Goal: Feedback & Contribution: Leave review/rating

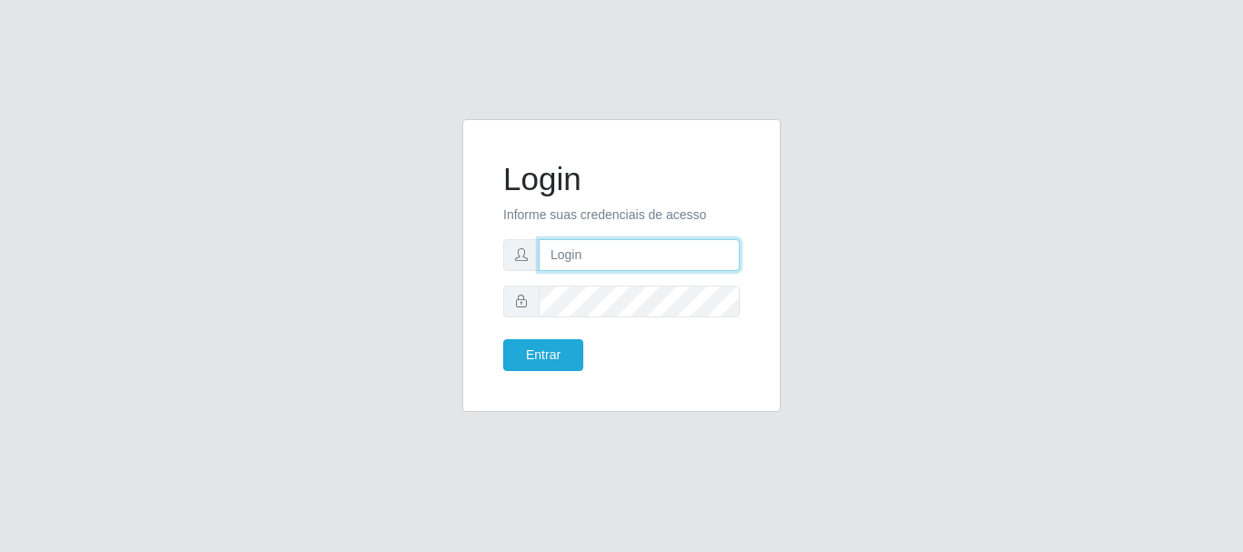
type input "caio@B1"
click at [584, 359] on div "Entrar" at bounding box center [556, 355] width 132 height 32
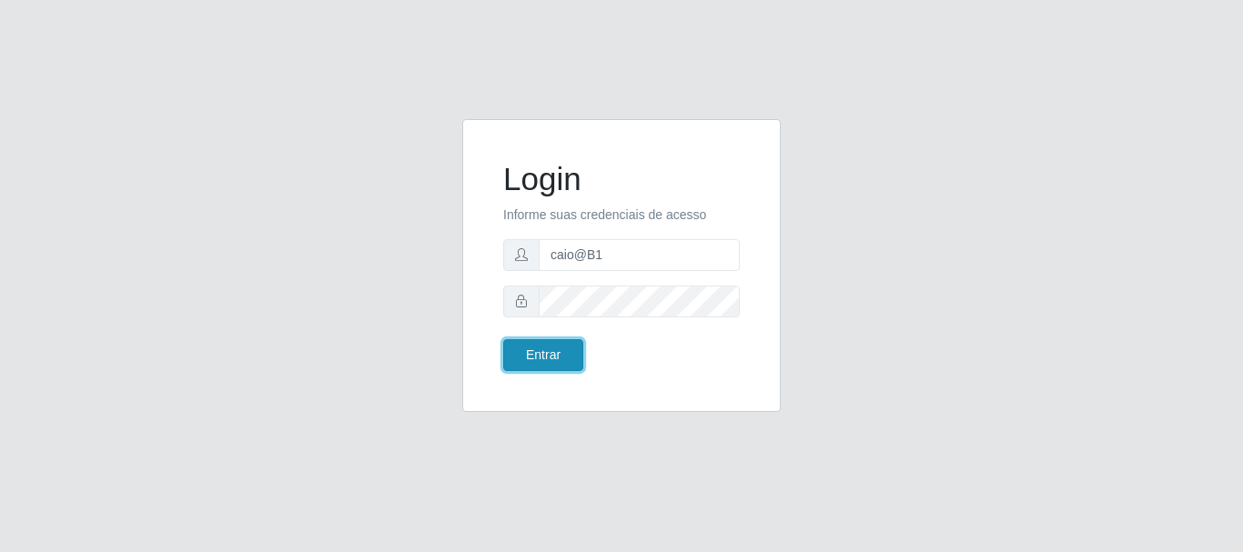
click at [562, 357] on button "Entrar" at bounding box center [543, 355] width 80 height 32
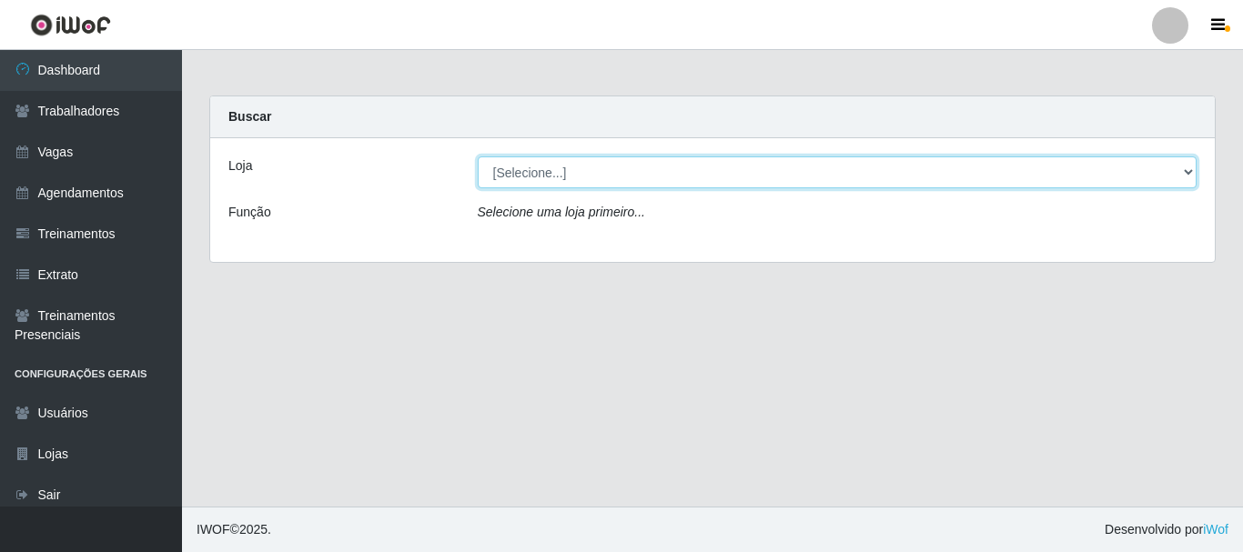
click at [611, 158] on select "[Selecione...] Bemais Supermercados - B1 [GEOGRAPHIC_DATA]" at bounding box center [838, 173] width 720 height 32
select select "403"
click at [478, 157] on select "[Selecione...] Bemais Supermercados - B1 [GEOGRAPHIC_DATA]" at bounding box center [838, 173] width 720 height 32
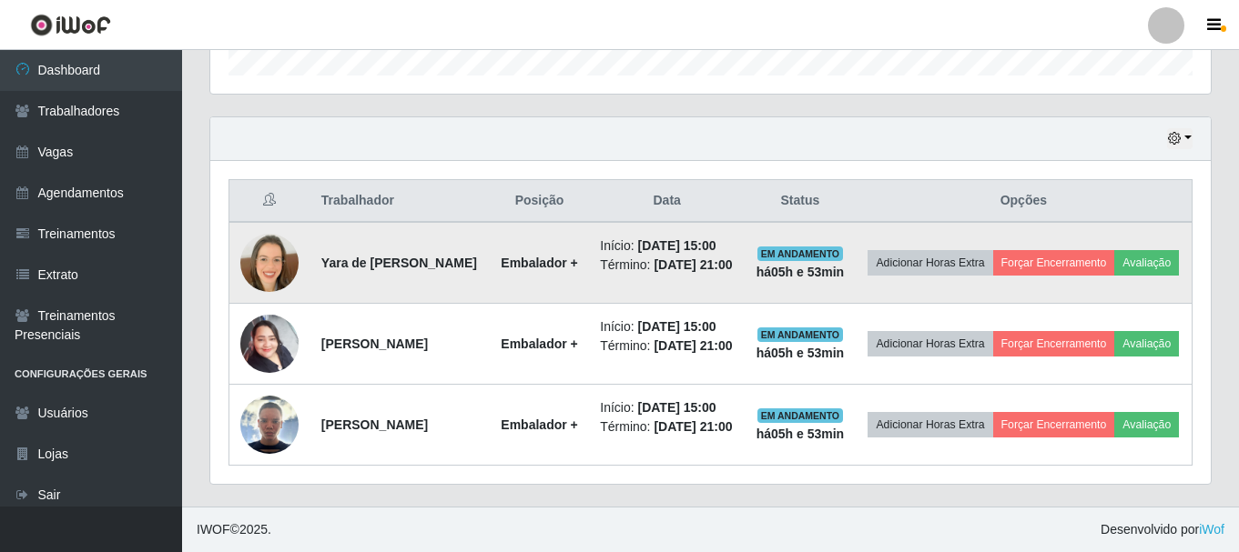
scroll to position [616, 0]
click at [1114, 250] on button "Avaliação" at bounding box center [1146, 262] width 65 height 25
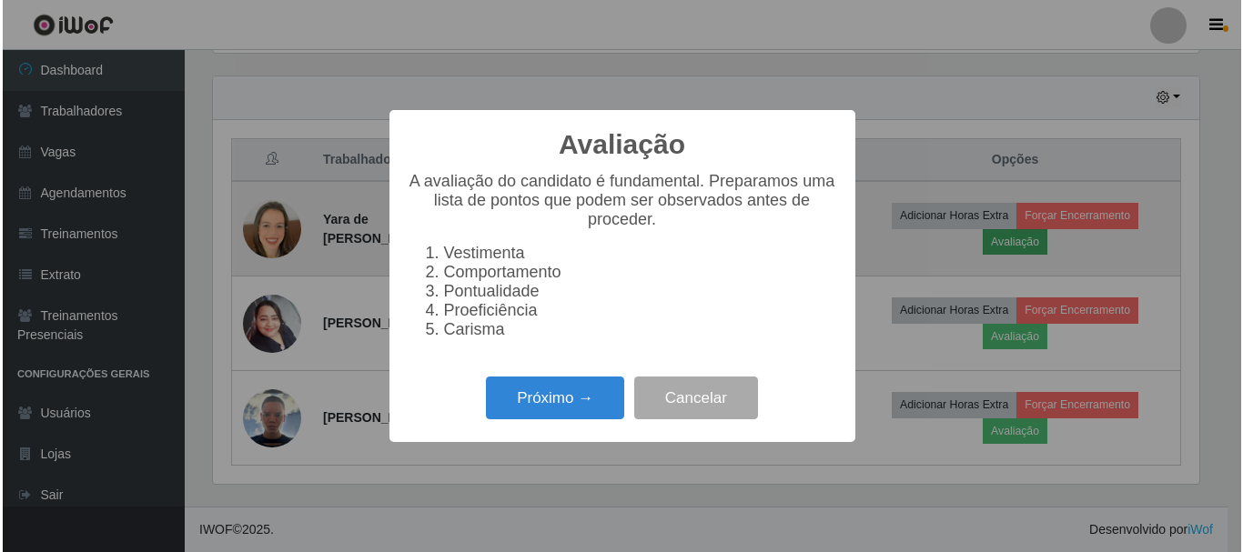
scroll to position [378, 991]
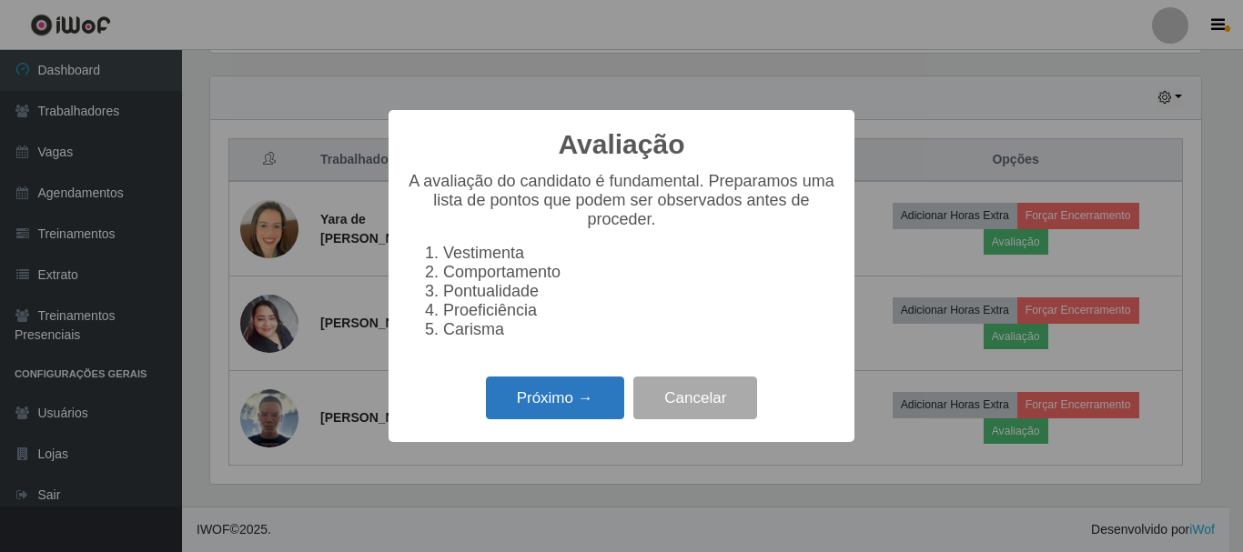
click at [539, 394] on button "Próximo →" at bounding box center [555, 398] width 138 height 43
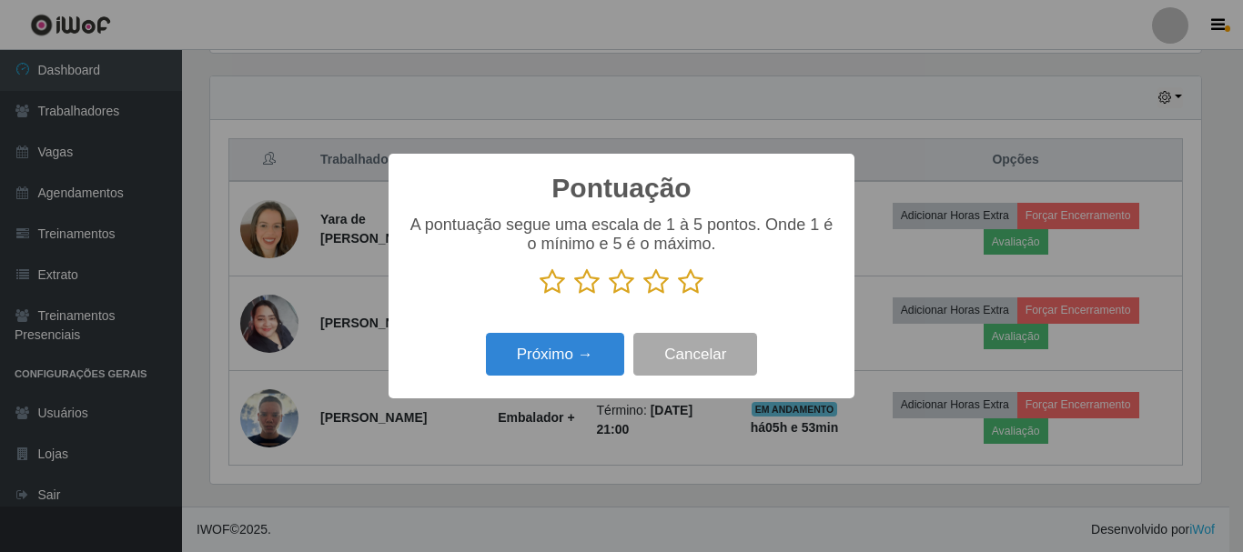
scroll to position [909676, 909062]
drag, startPoint x: 692, startPoint y: 289, endPoint x: 583, endPoint y: 349, distance: 123.8
click at [692, 288] on icon at bounding box center [690, 281] width 25 height 27
click at [678, 296] on input "radio" at bounding box center [678, 296] width 0 height 0
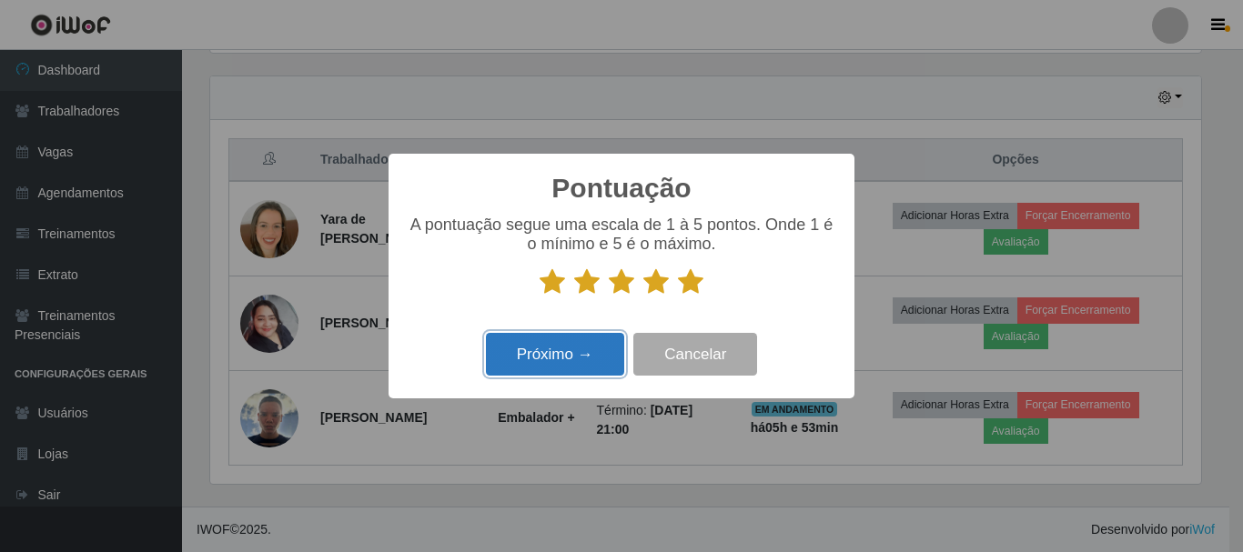
click at [570, 364] on button "Próximo →" at bounding box center [555, 354] width 138 height 43
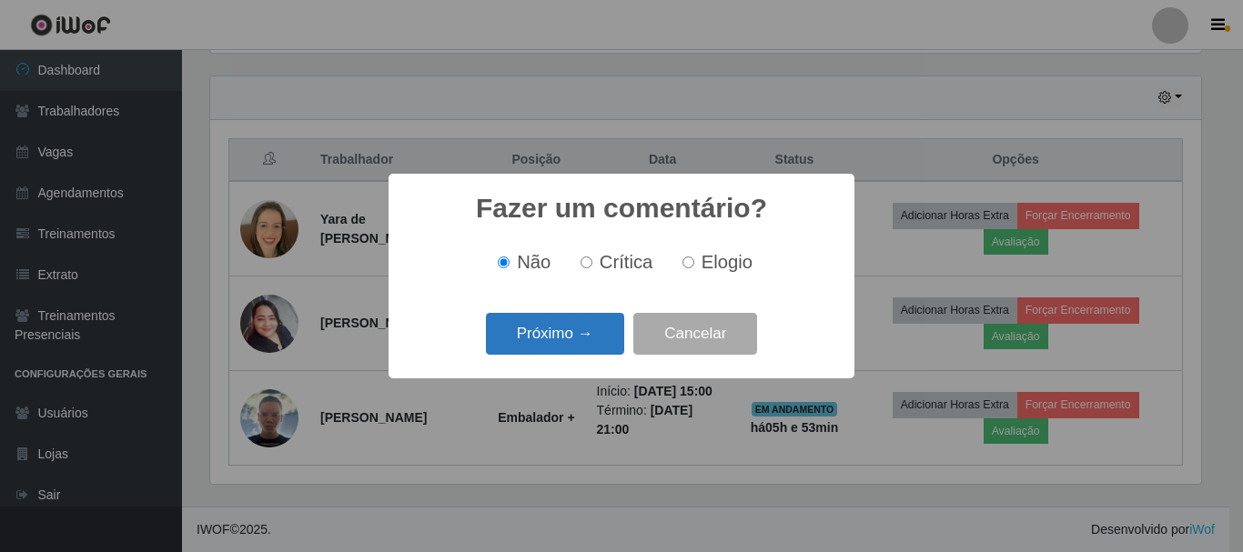
click at [571, 349] on button "Próximo →" at bounding box center [555, 334] width 138 height 43
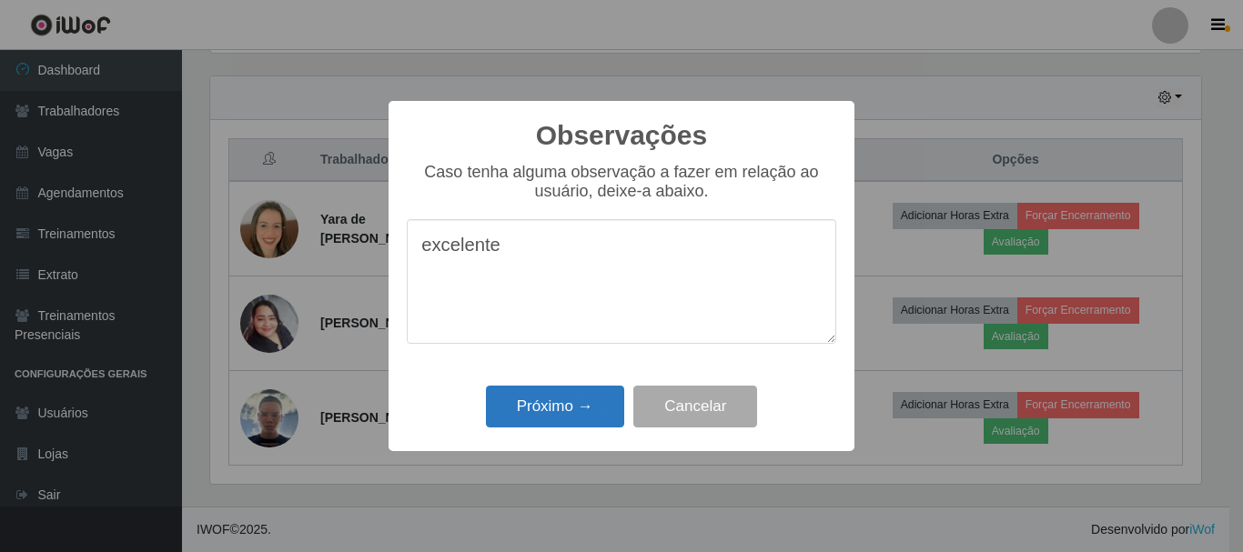
type textarea "excelente"
click at [567, 393] on button "Próximo →" at bounding box center [555, 407] width 138 height 43
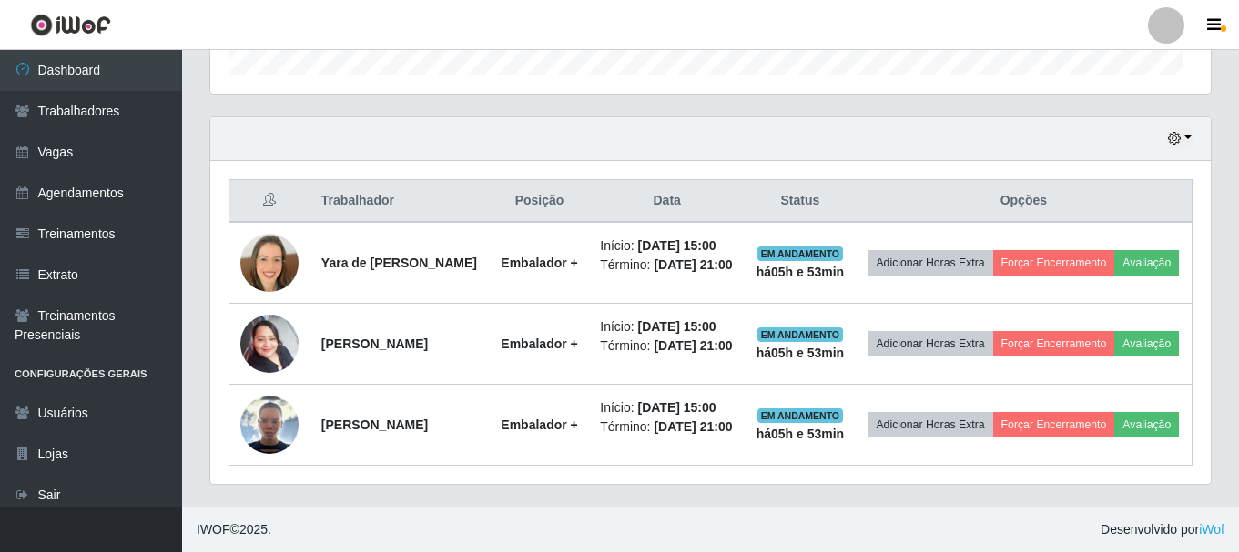
scroll to position [378, 1000]
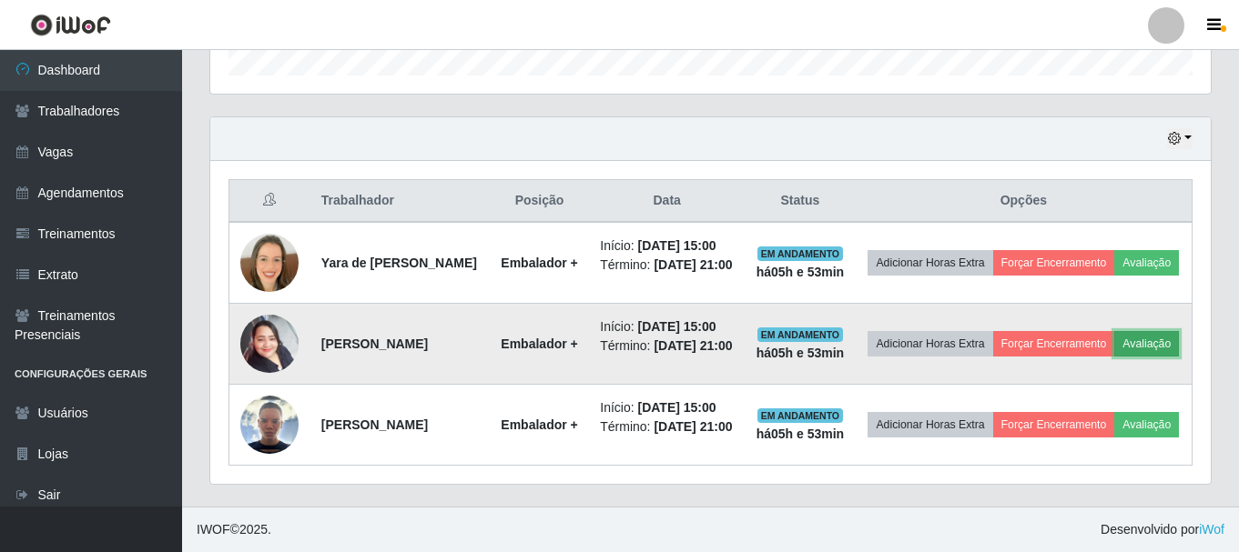
click at [1114, 332] on button "Avaliação" at bounding box center [1146, 343] width 65 height 25
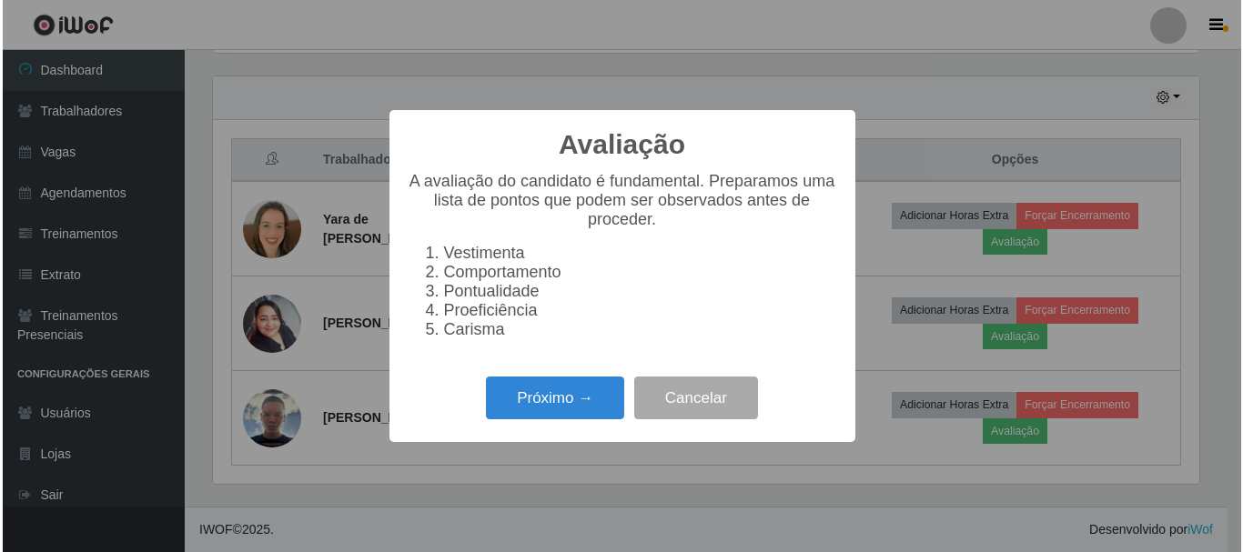
scroll to position [378, 991]
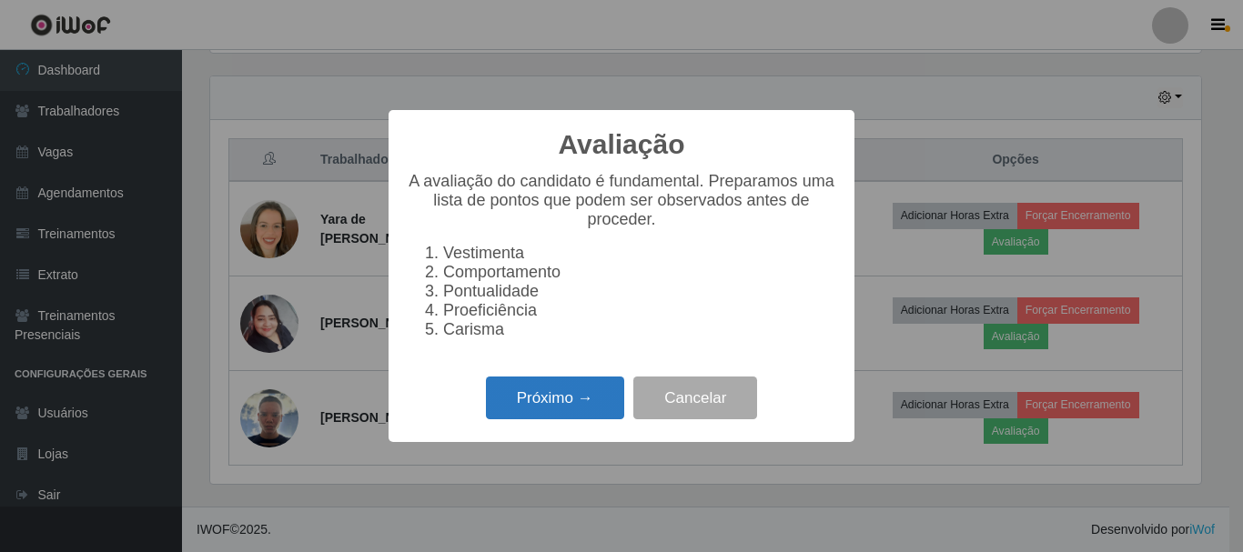
click at [582, 404] on button "Próximo →" at bounding box center [555, 398] width 138 height 43
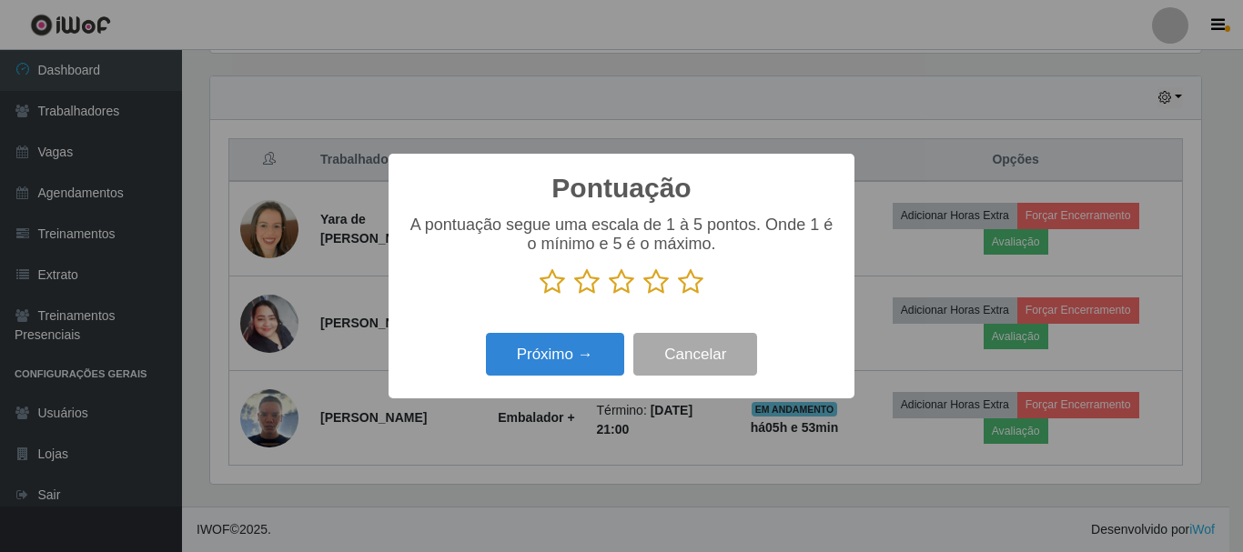
scroll to position [909676, 909062]
click at [699, 288] on icon at bounding box center [690, 281] width 25 height 27
click at [678, 296] on input "radio" at bounding box center [678, 296] width 0 height 0
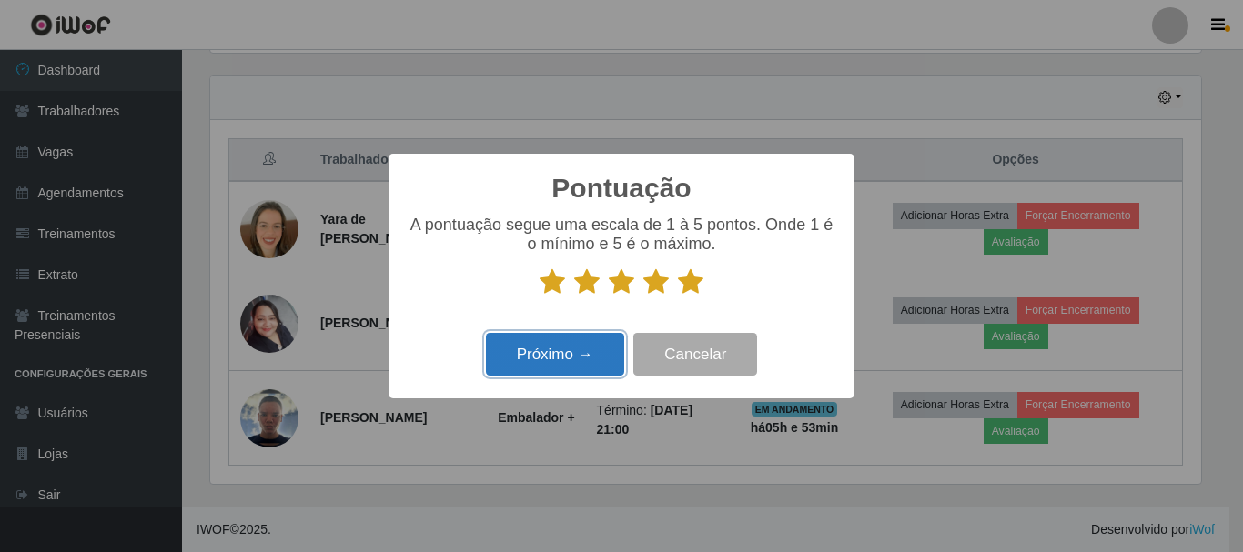
click at [594, 341] on button "Próximo →" at bounding box center [555, 354] width 138 height 43
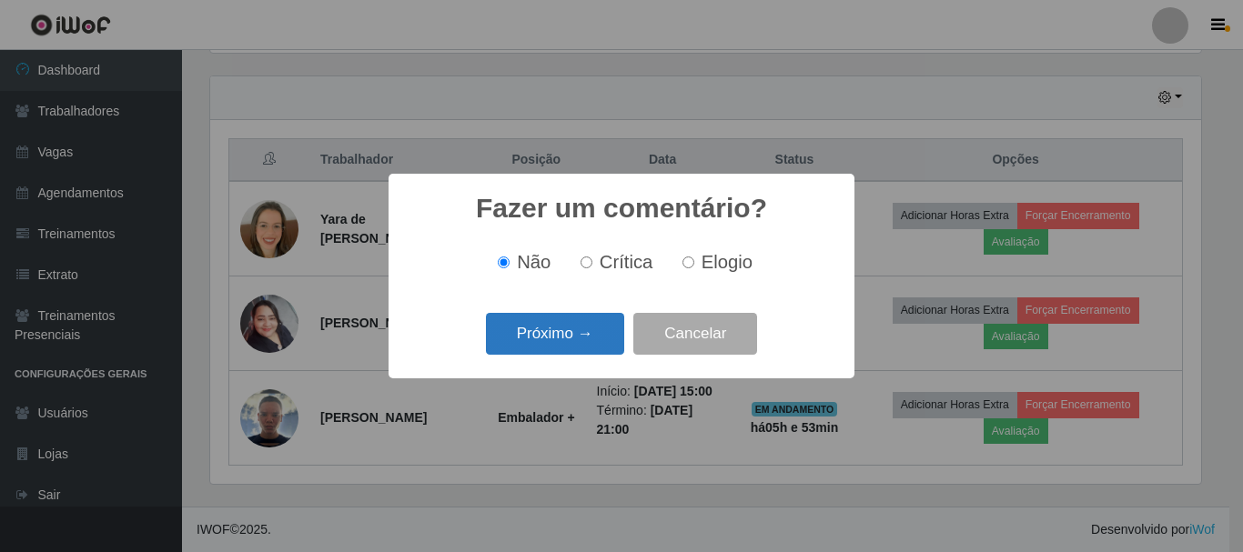
click at [599, 330] on button "Próximo →" at bounding box center [555, 334] width 138 height 43
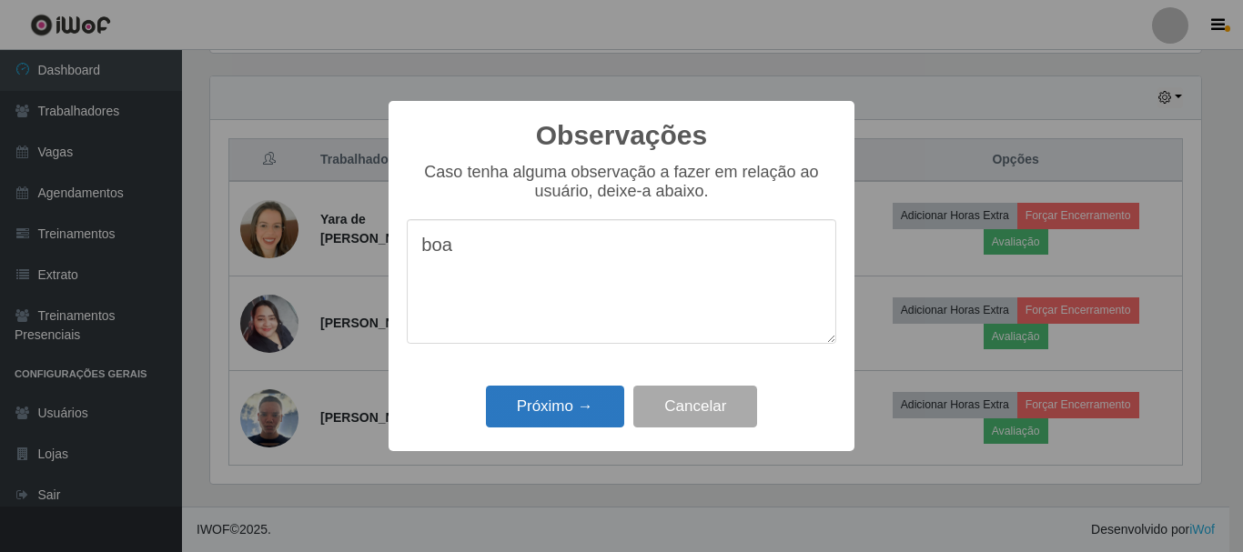
type textarea "boa"
click at [567, 409] on button "Próximo →" at bounding box center [555, 407] width 138 height 43
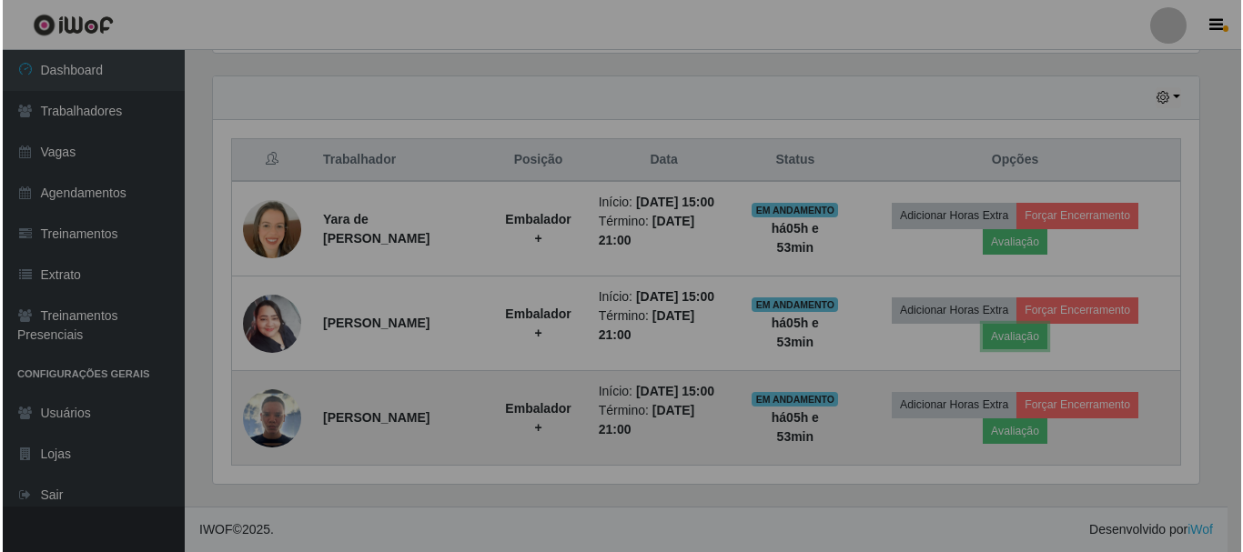
scroll to position [378, 1000]
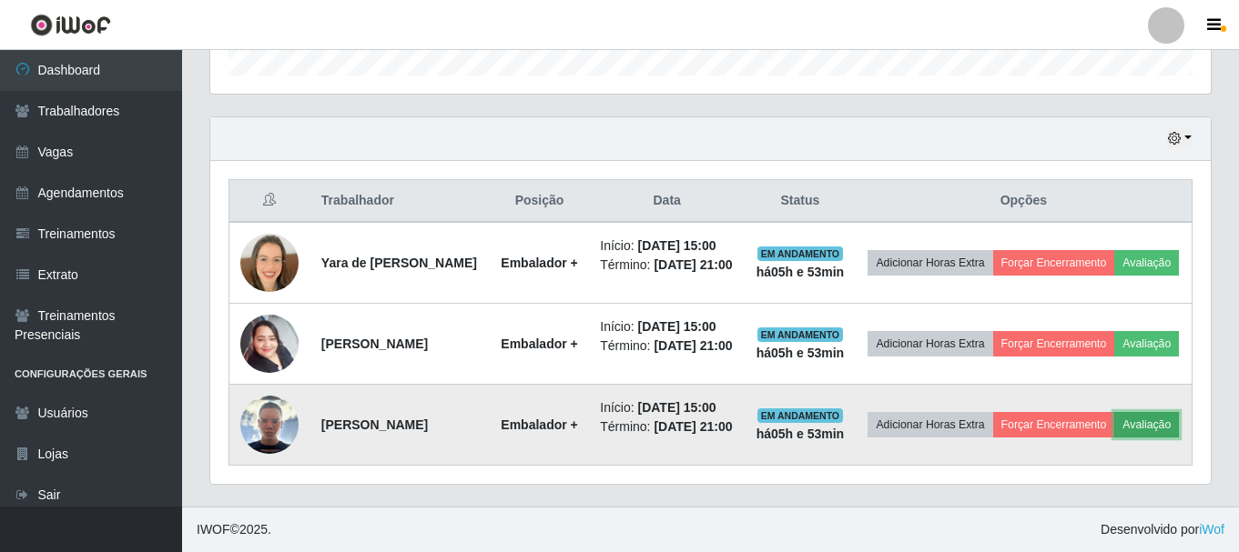
click at [1114, 431] on button "Avaliação" at bounding box center [1146, 424] width 65 height 25
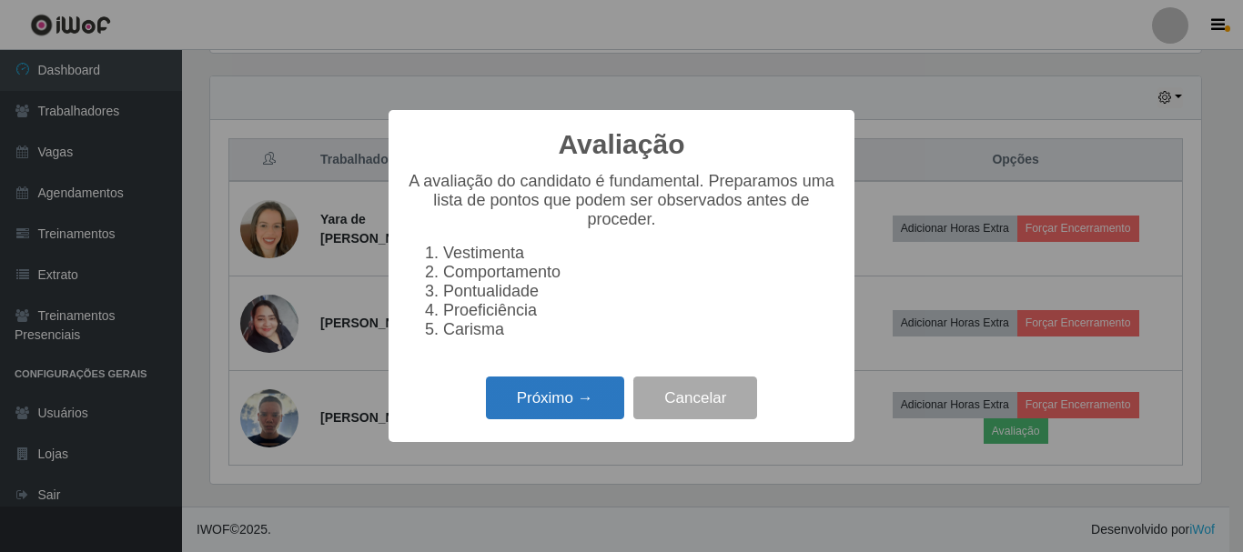
click at [545, 406] on button "Próximo →" at bounding box center [555, 398] width 138 height 43
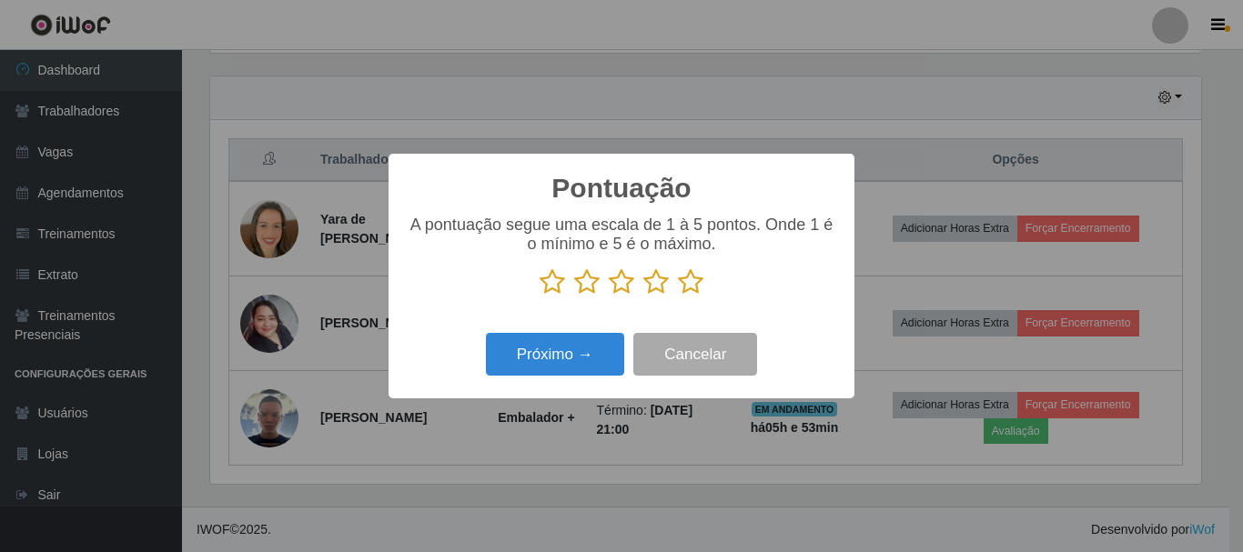
scroll to position [909676, 909062]
click at [692, 284] on icon at bounding box center [690, 281] width 25 height 27
click at [678, 296] on input "radio" at bounding box center [678, 296] width 0 height 0
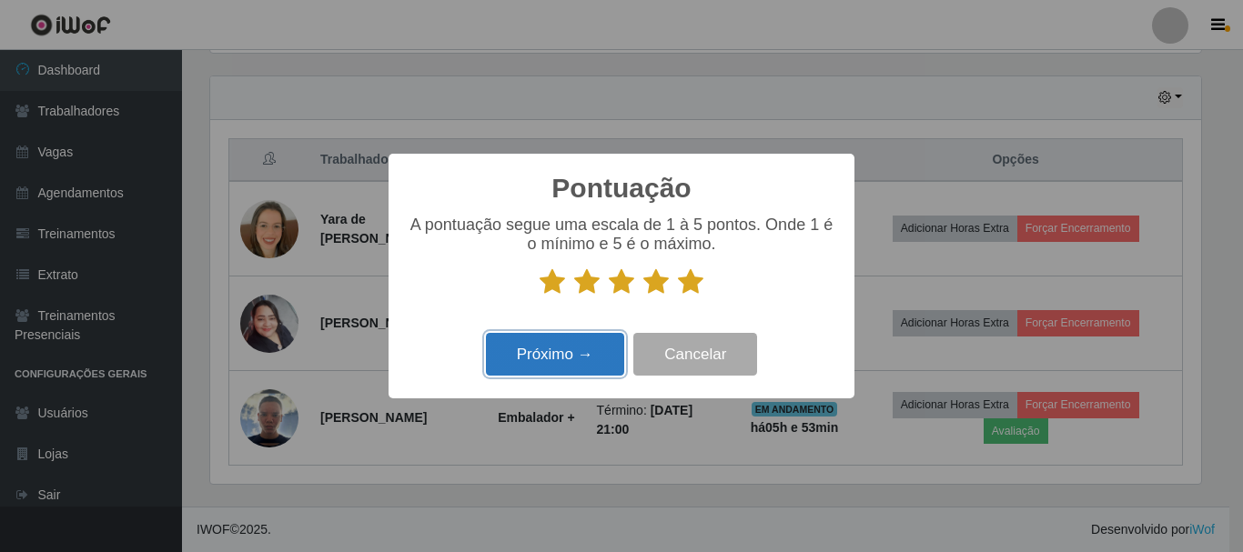
click at [536, 357] on button "Próximo →" at bounding box center [555, 354] width 138 height 43
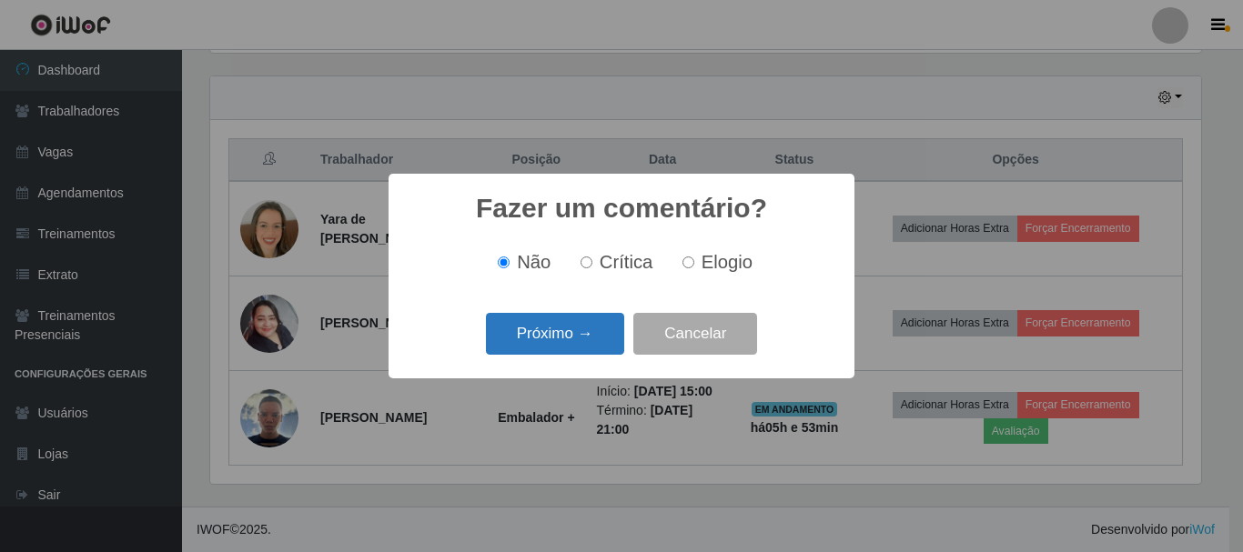
click at [583, 339] on button "Próximo →" at bounding box center [555, 334] width 138 height 43
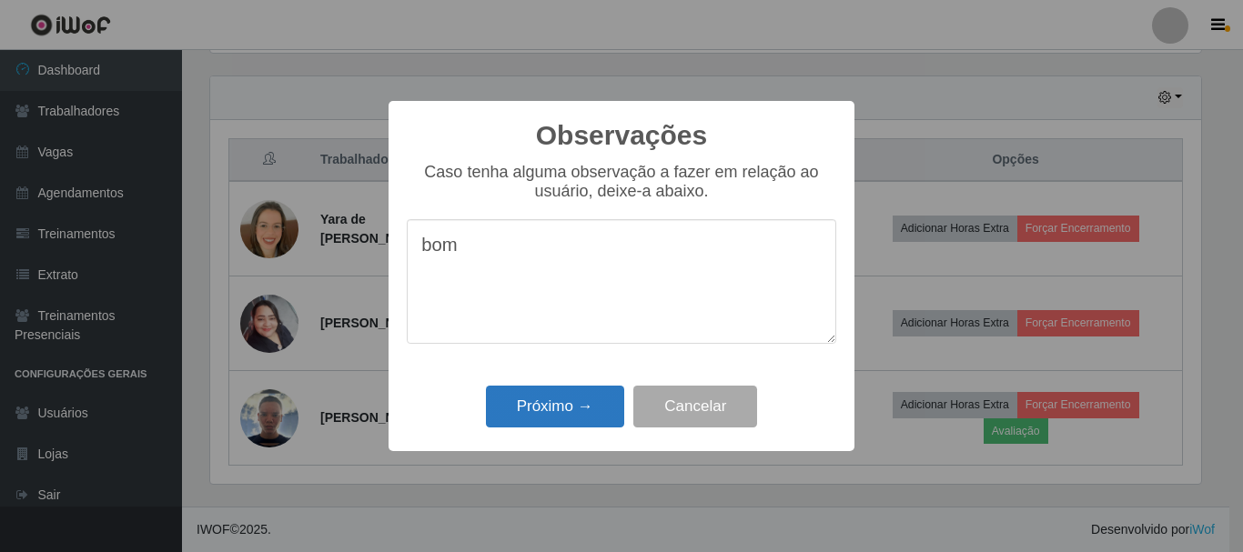
type textarea "bom"
click at [551, 420] on button "Próximo →" at bounding box center [555, 407] width 138 height 43
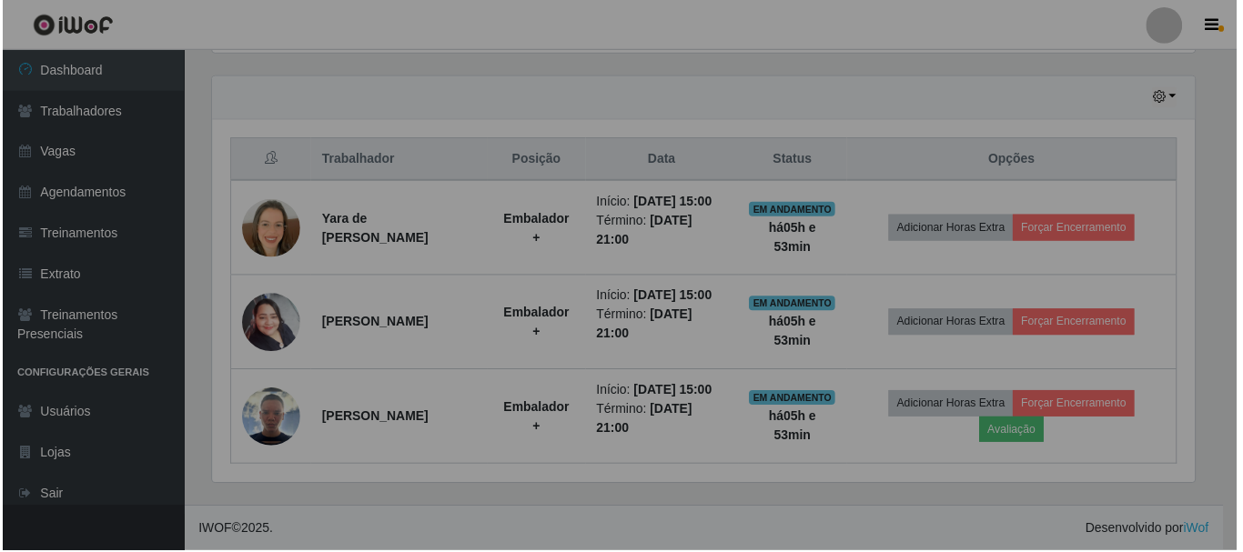
scroll to position [378, 1000]
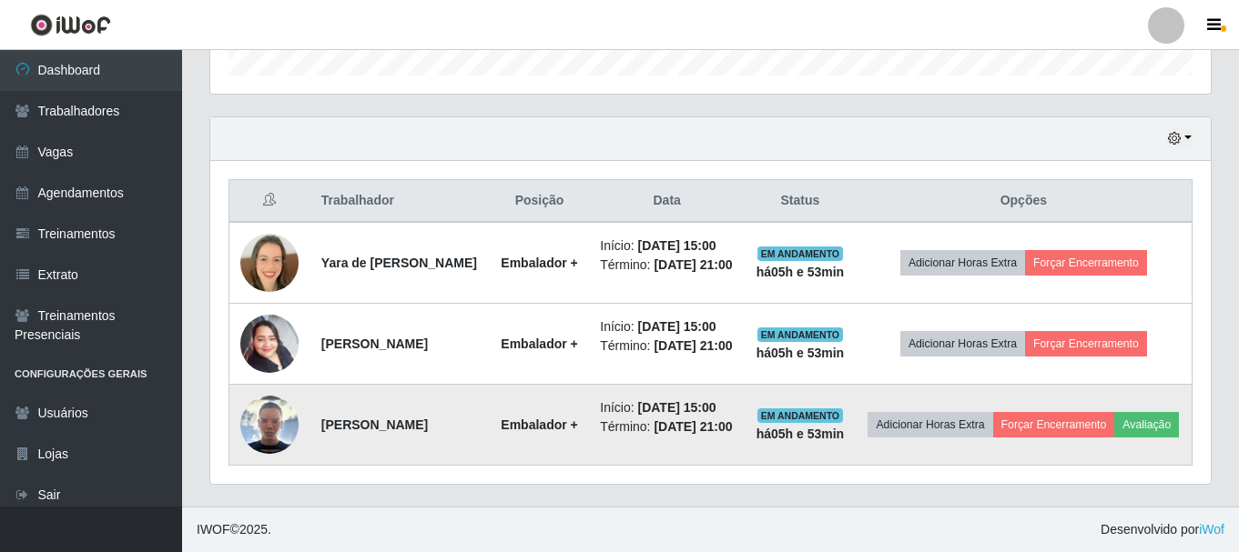
click at [288, 420] on img at bounding box center [269, 425] width 58 height 58
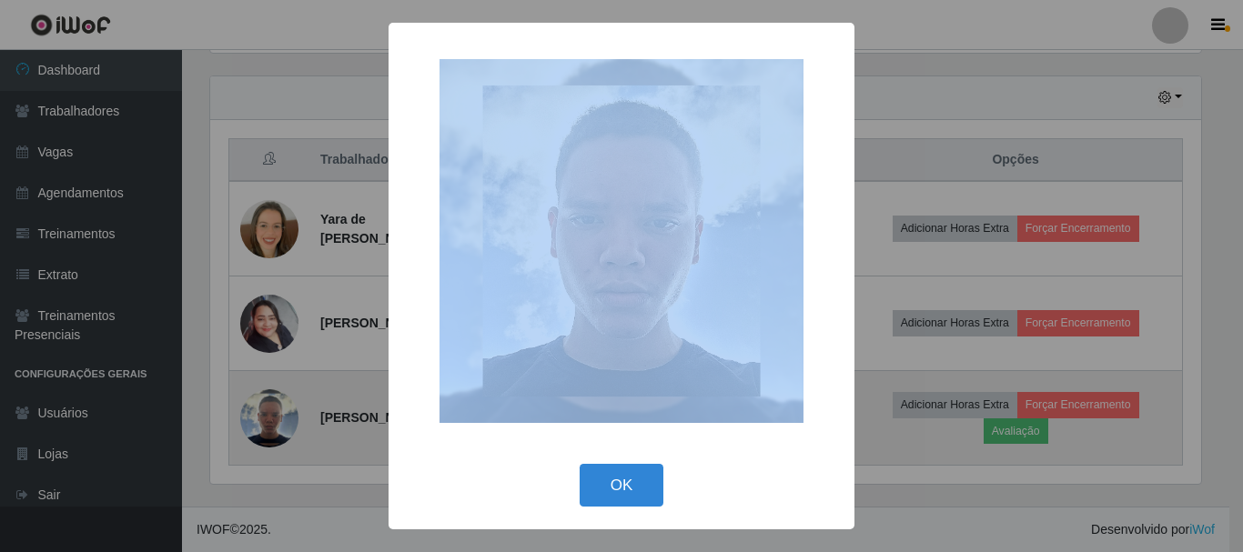
click at [288, 420] on div "× OK Cancel" at bounding box center [621, 276] width 1243 height 552
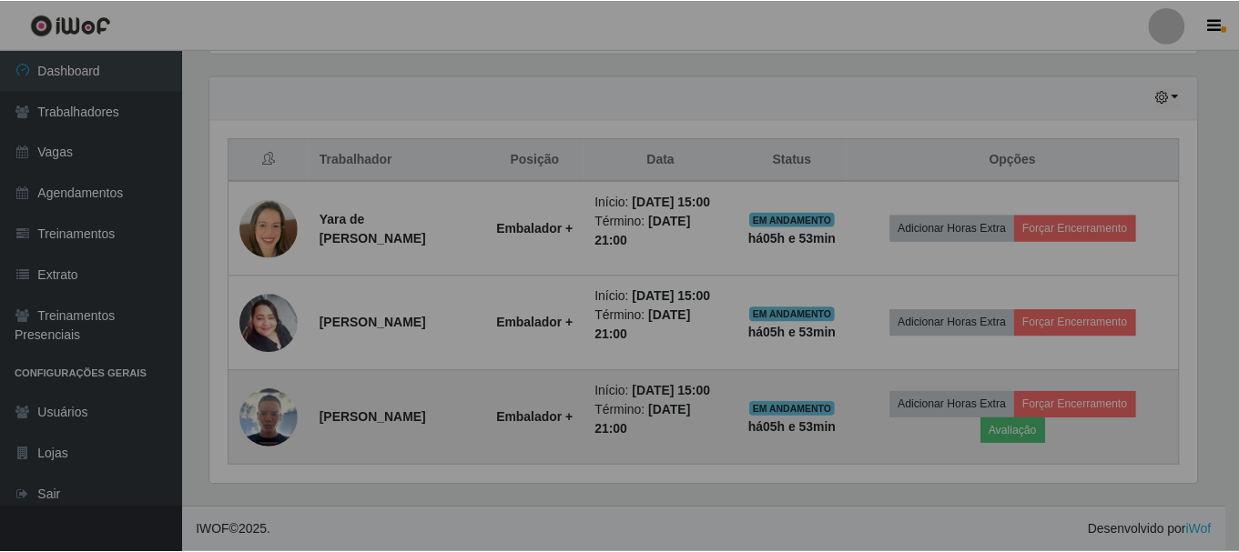
scroll to position [378, 1000]
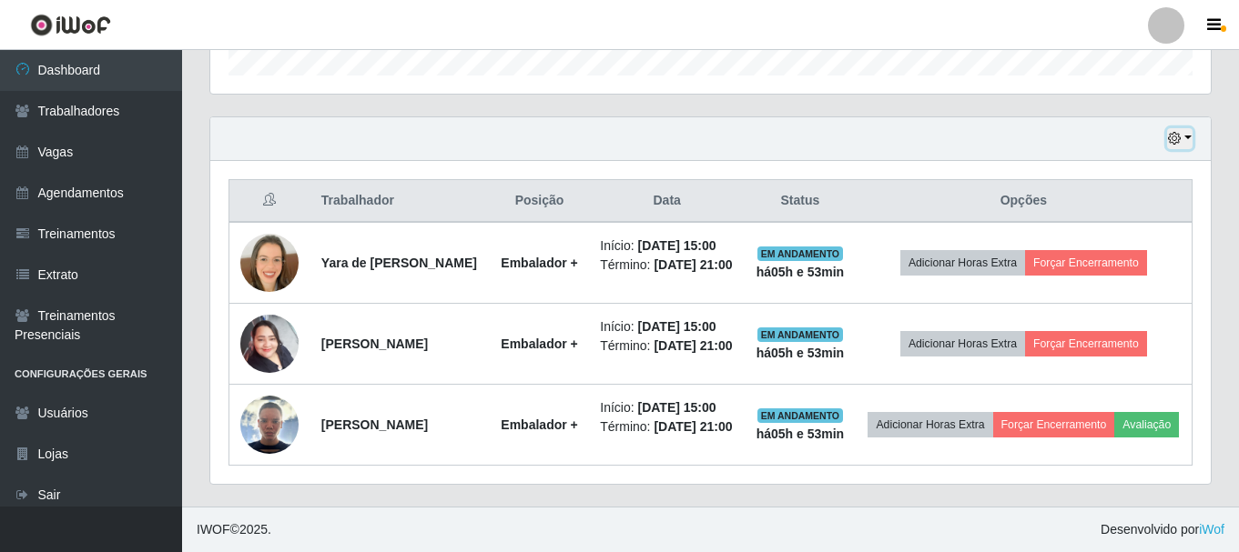
click at [1173, 132] on icon "button" at bounding box center [1174, 138] width 13 height 13
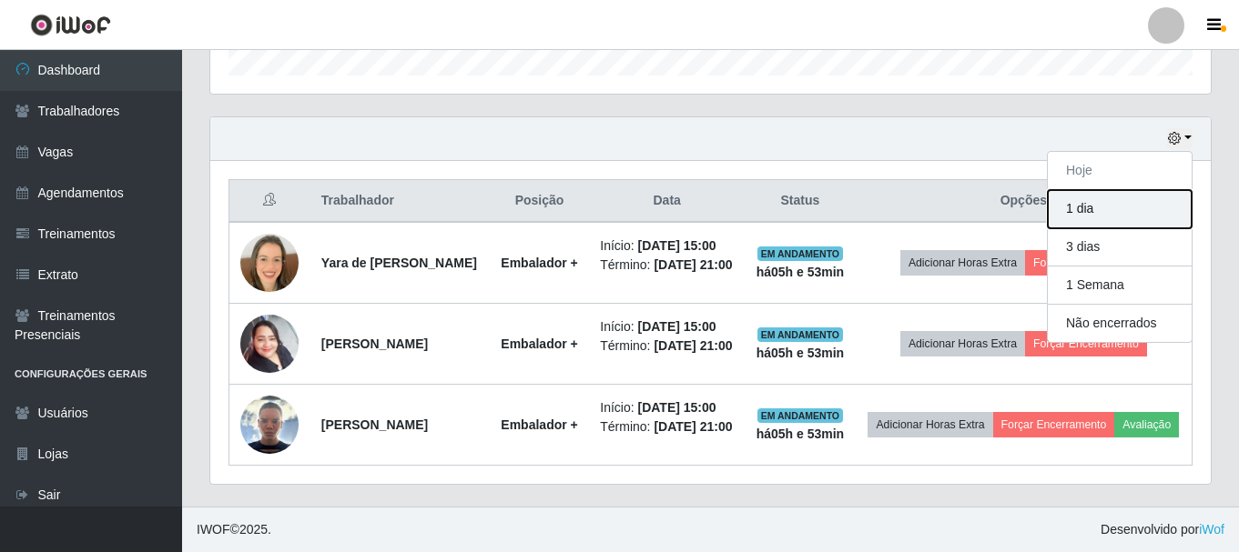
click at [1090, 190] on button "1 dia" at bounding box center [1119, 209] width 144 height 38
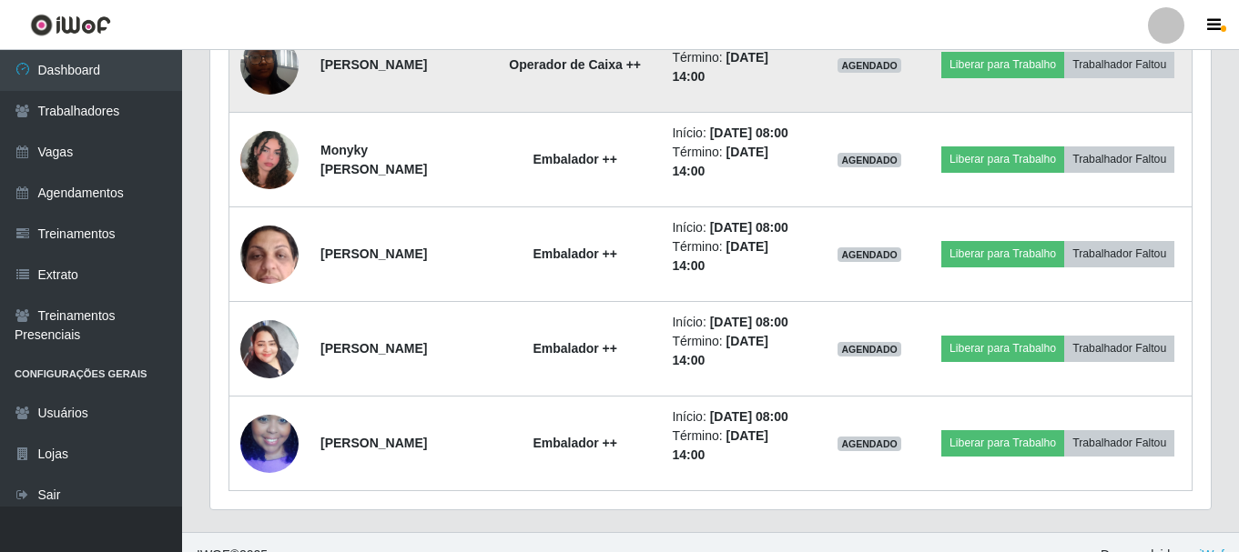
scroll to position [1162, 0]
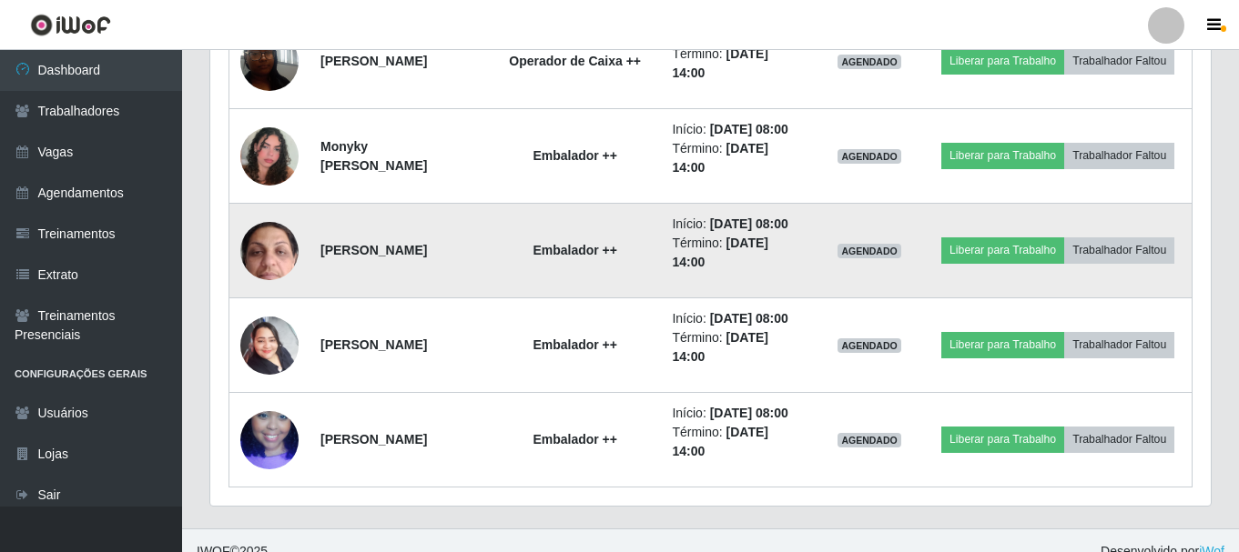
click at [253, 315] on img at bounding box center [269, 250] width 58 height 129
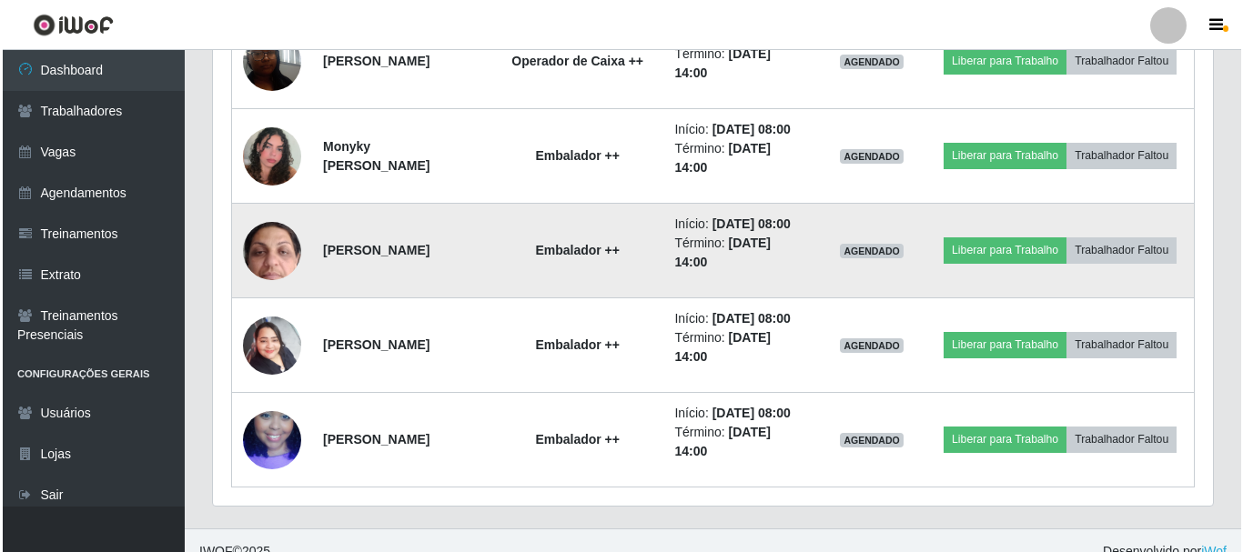
scroll to position [0, 0]
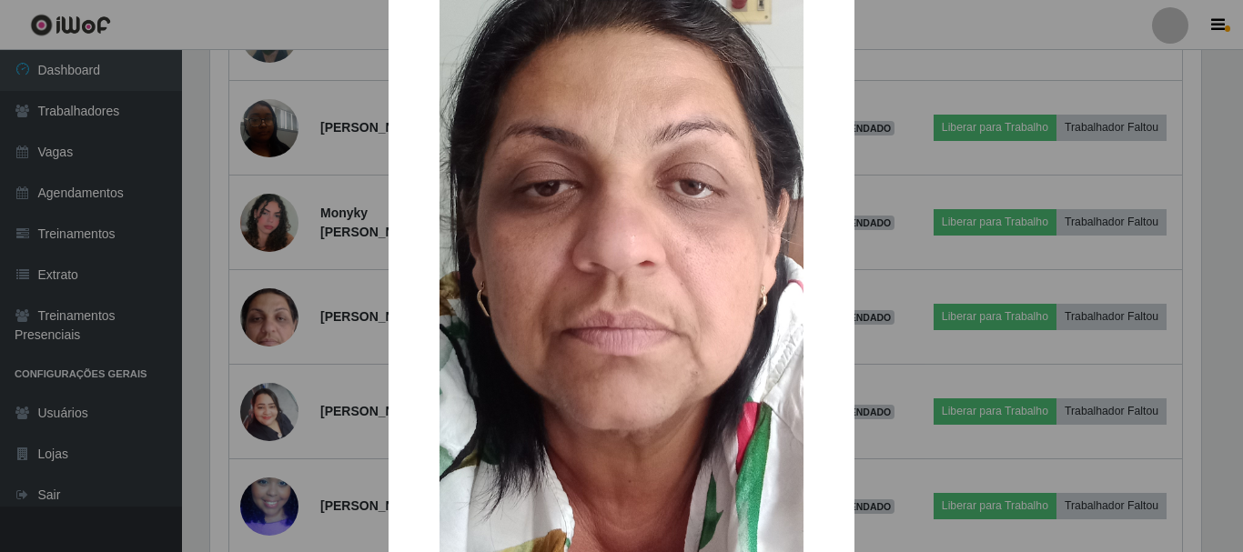
click at [319, 367] on div "× OK Cancel" at bounding box center [621, 276] width 1243 height 552
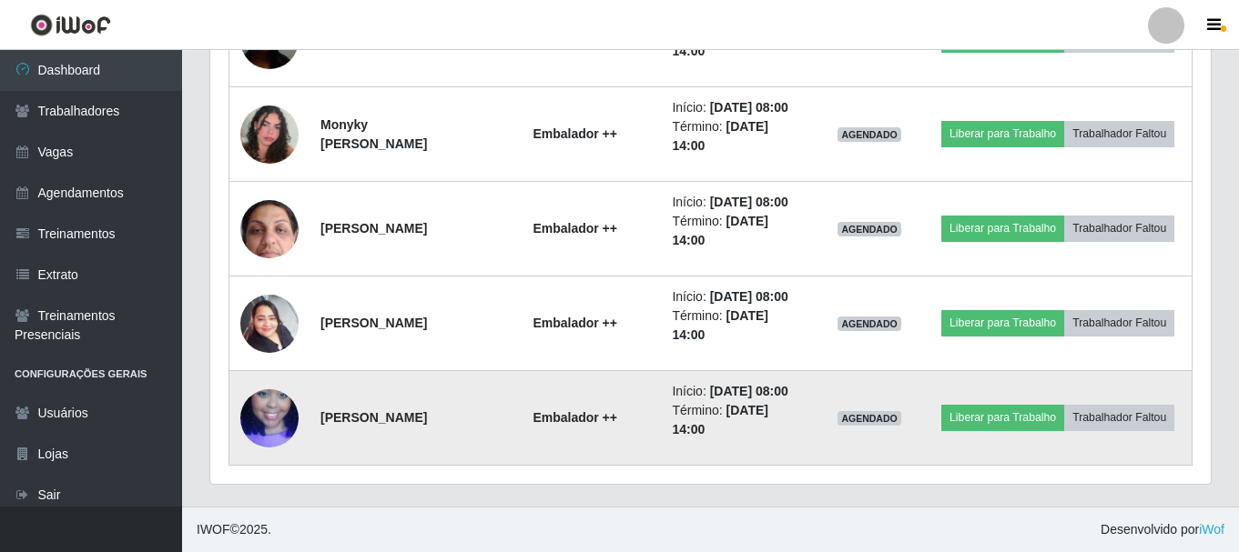
click at [288, 390] on img at bounding box center [269, 419] width 58 height 104
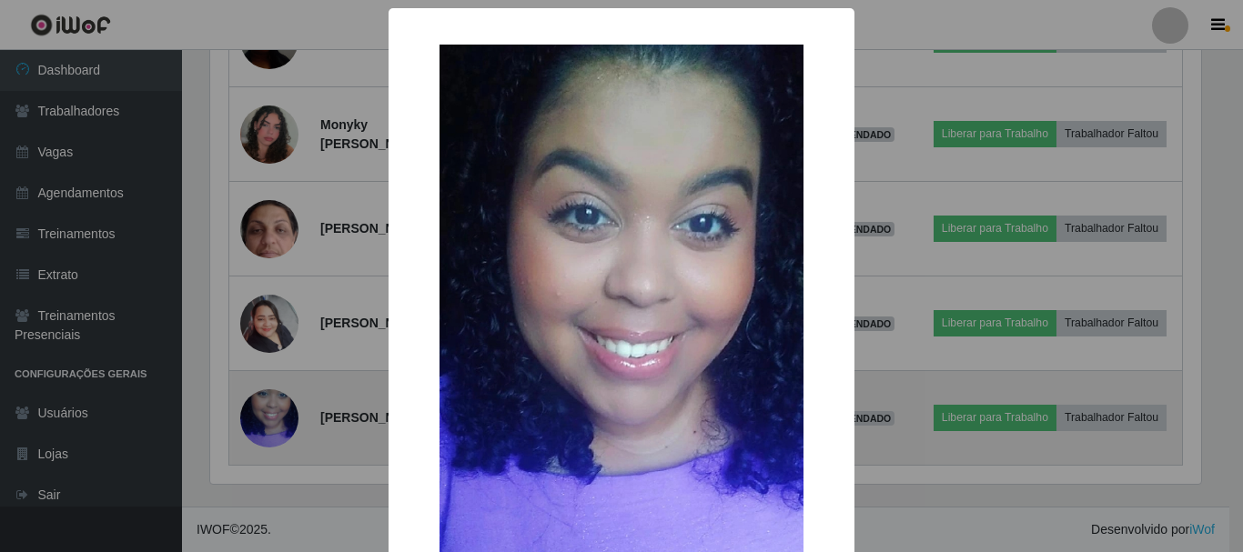
click at [288, 390] on div "× OK Cancel" at bounding box center [621, 276] width 1243 height 552
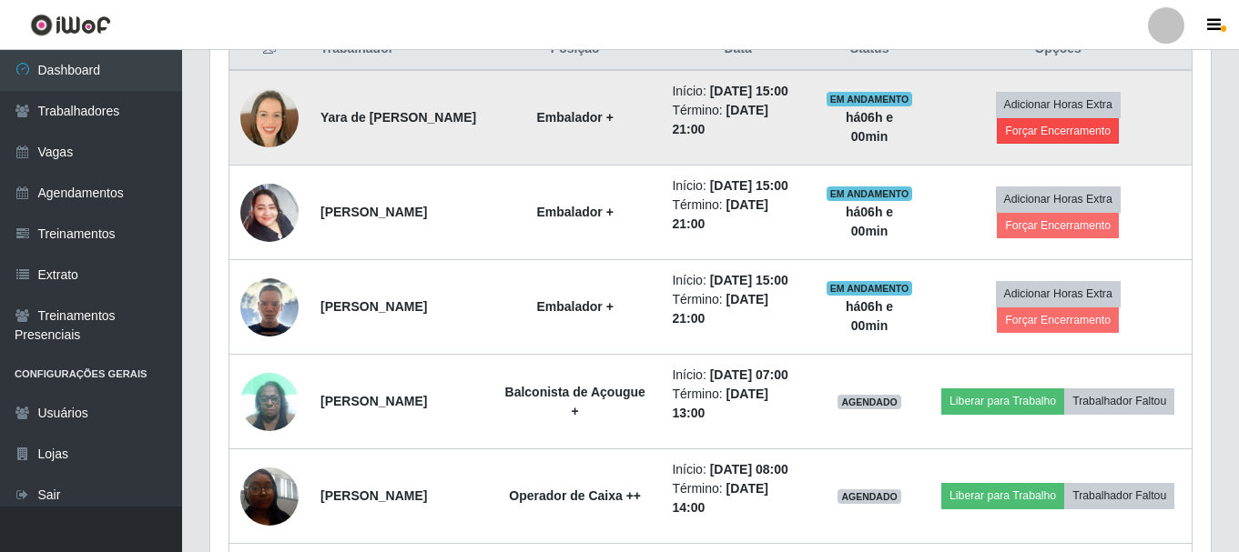
scroll to position [729, 0]
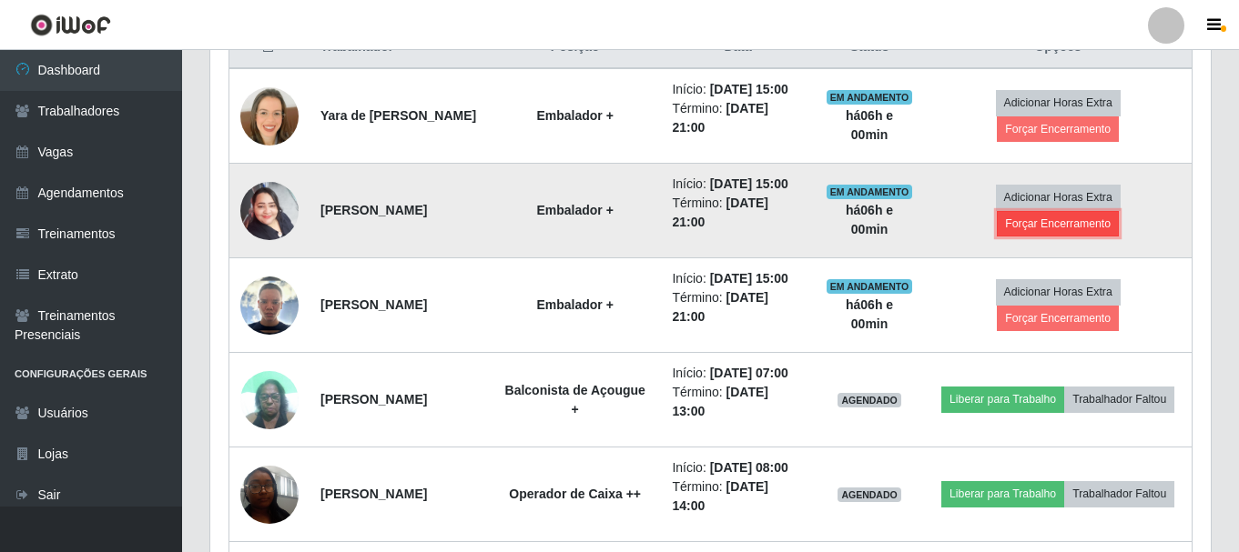
click at [1067, 237] on button "Forçar Encerramento" at bounding box center [1058, 223] width 122 height 25
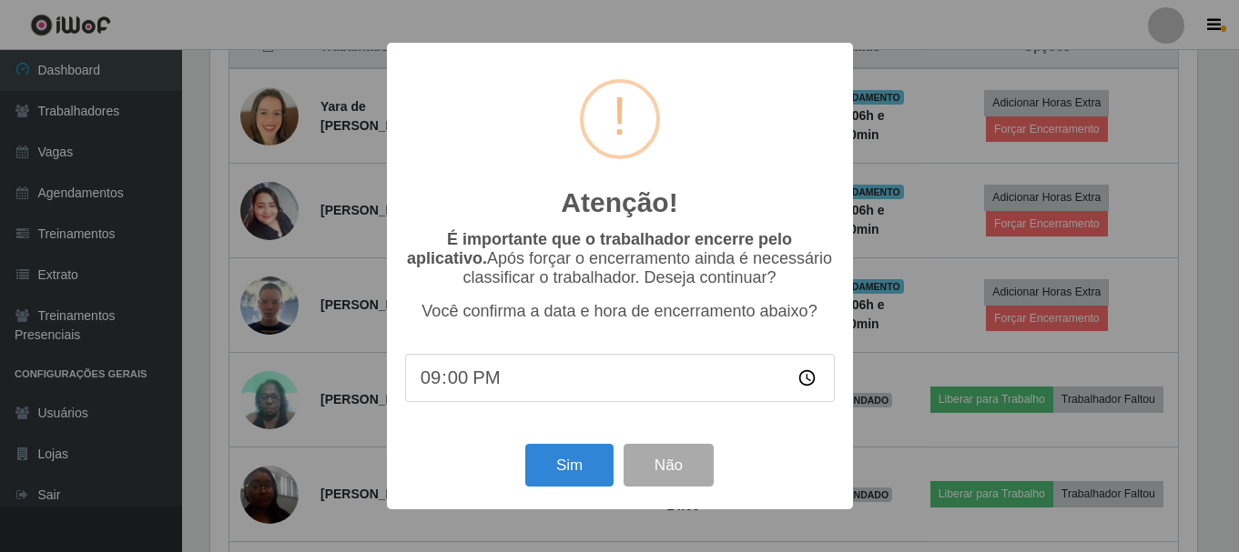
scroll to position [378, 991]
click at [564, 476] on button "Sim" at bounding box center [571, 465] width 88 height 43
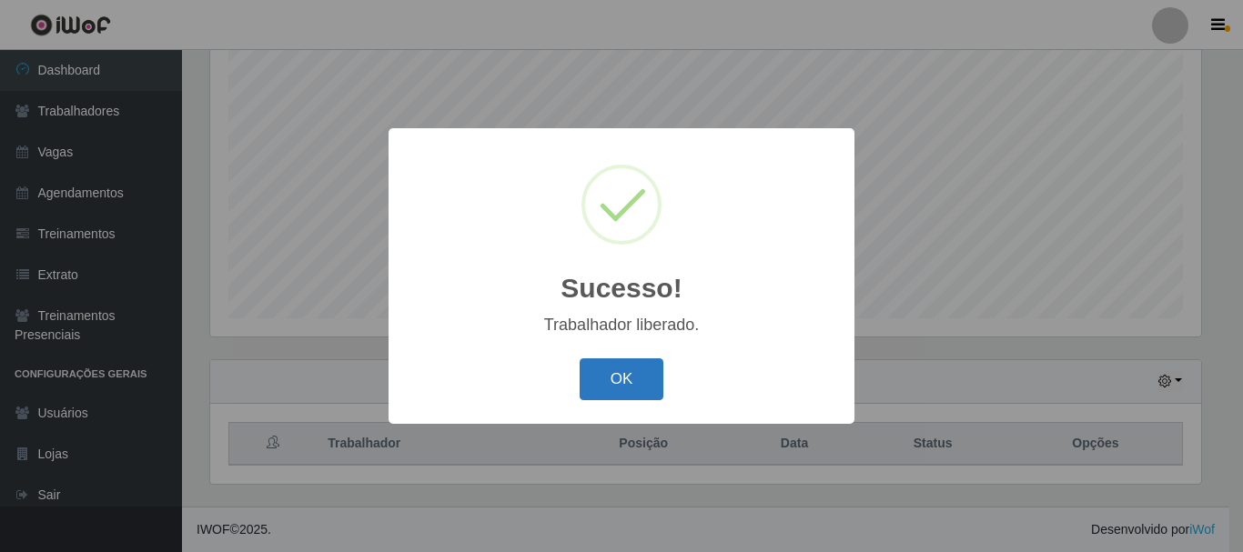
click at [622, 370] on button "OK" at bounding box center [622, 380] width 85 height 43
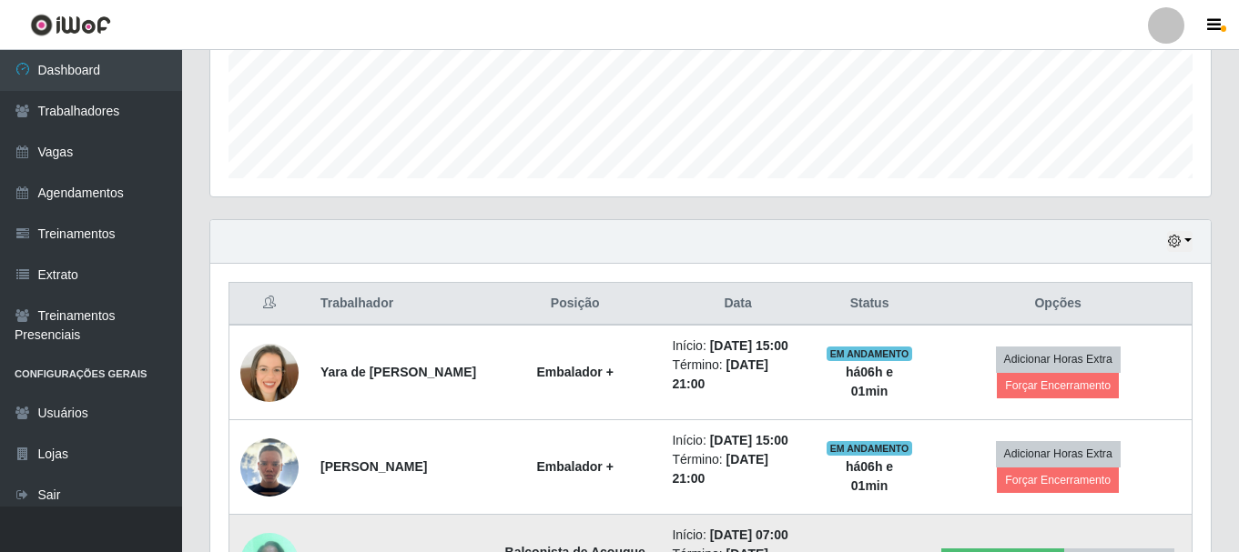
scroll to position [696, 0]
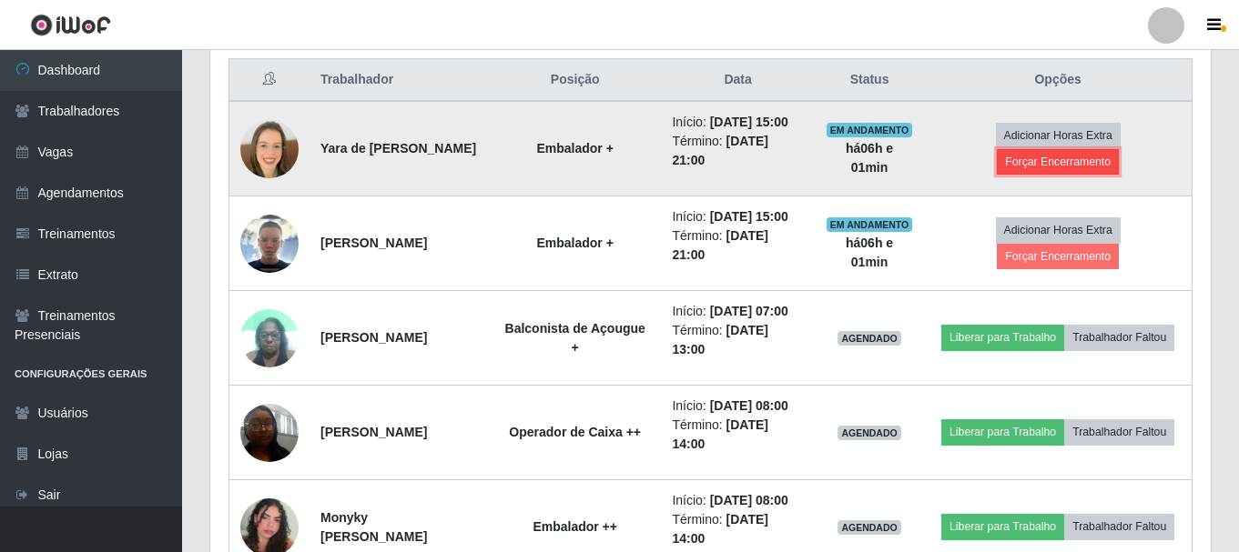
click at [1063, 175] on button "Forçar Encerramento" at bounding box center [1058, 161] width 122 height 25
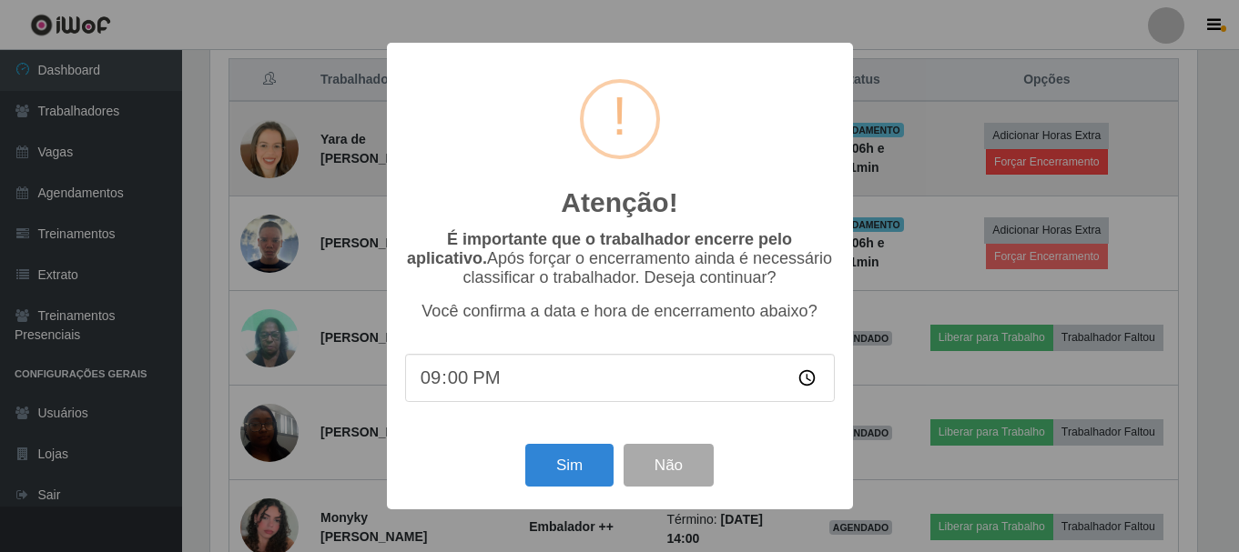
scroll to position [378, 991]
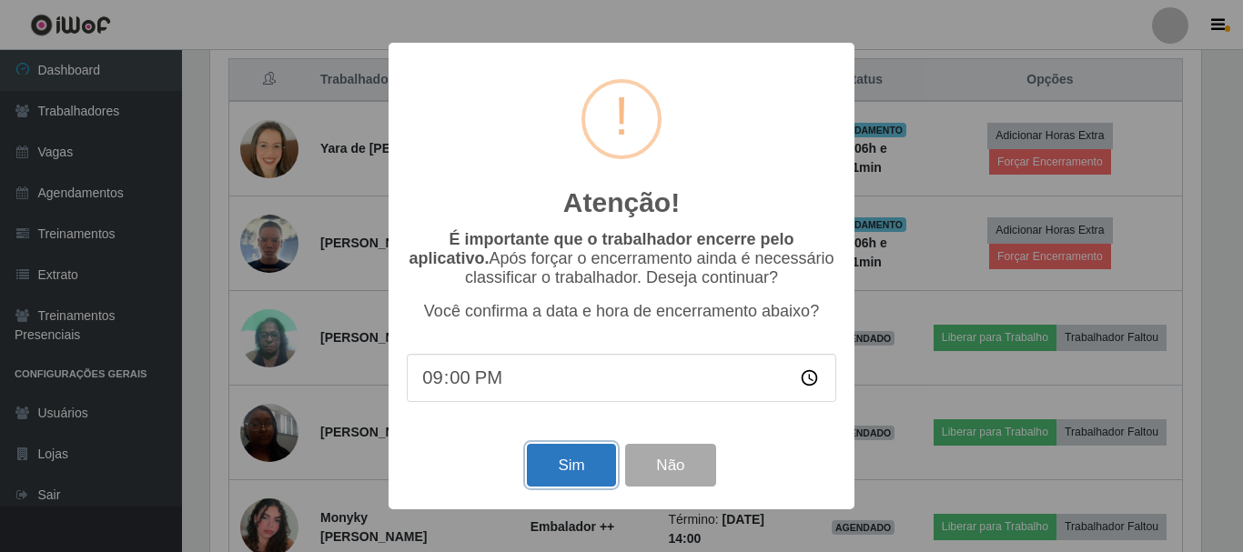
click at [560, 462] on button "Sim" at bounding box center [571, 465] width 88 height 43
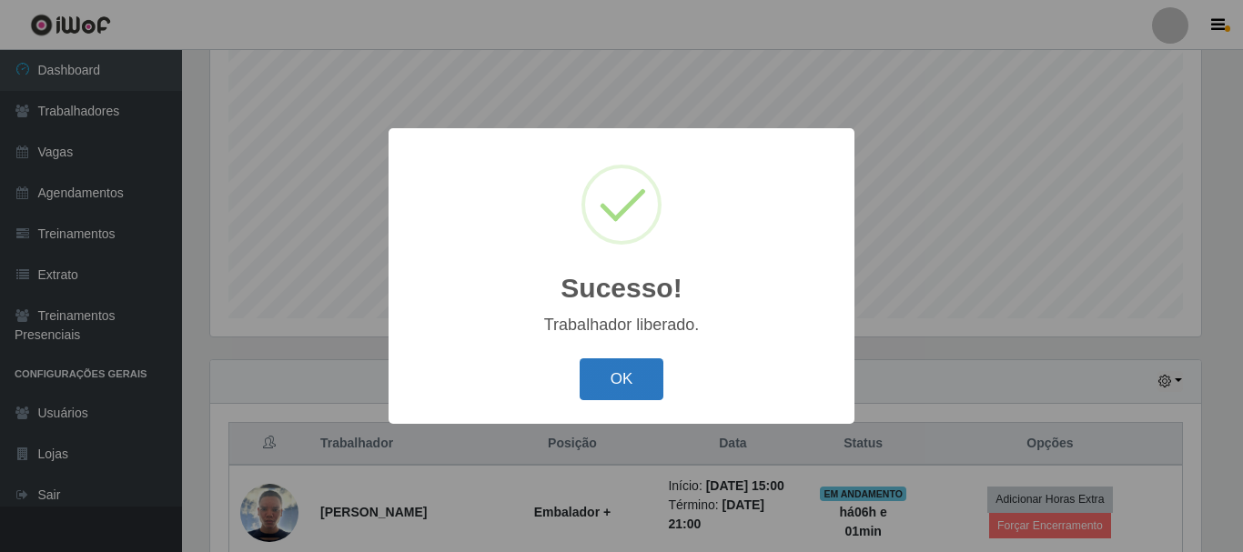
click at [622, 375] on button "OK" at bounding box center [622, 380] width 85 height 43
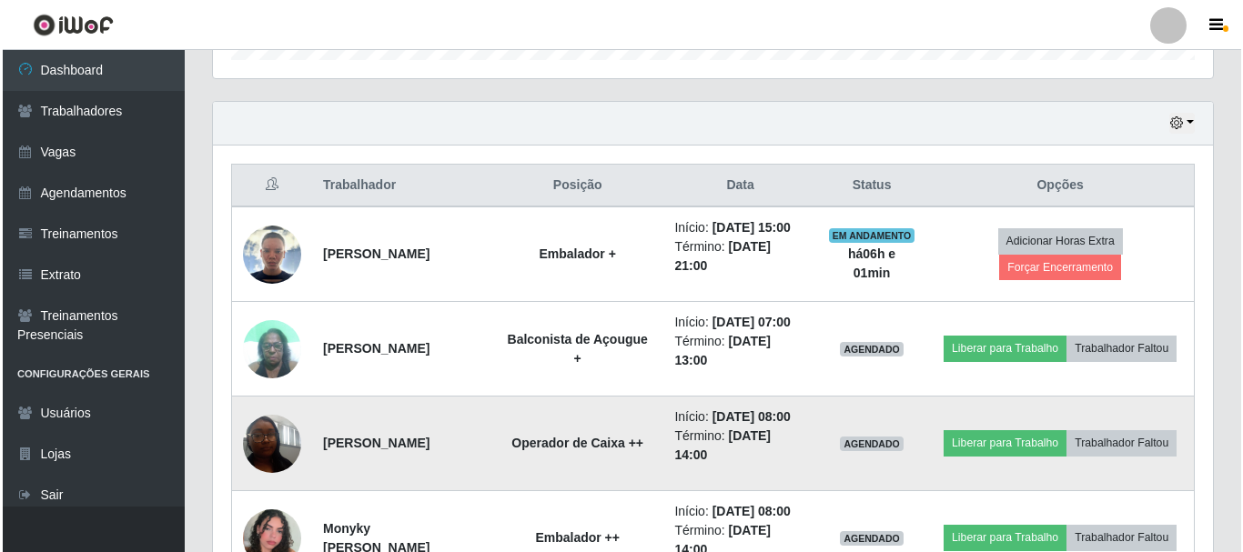
scroll to position [696, 0]
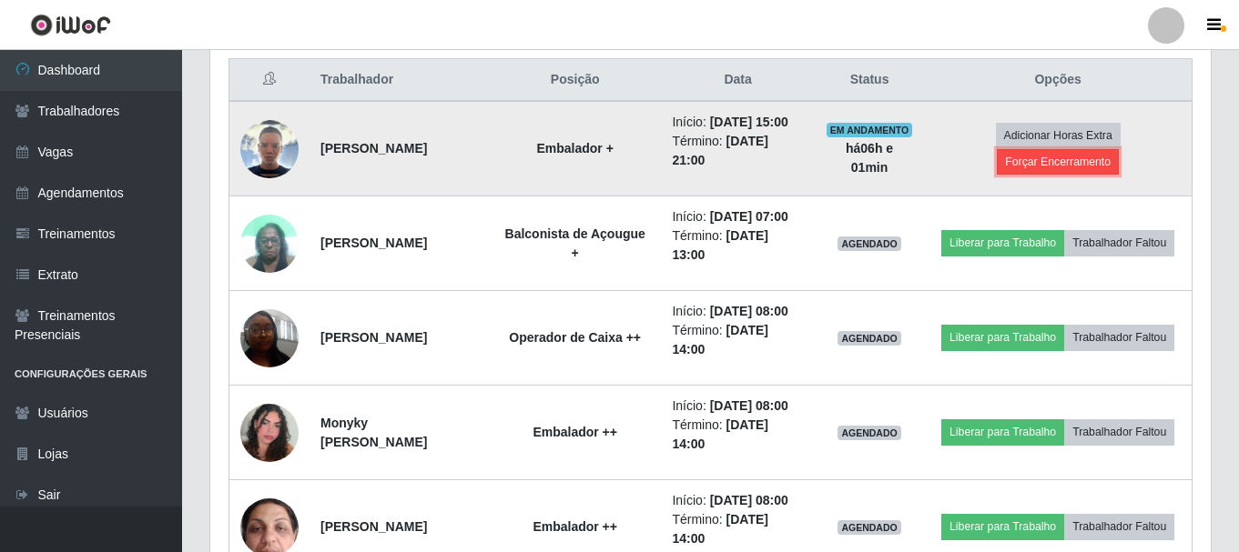
click at [1026, 175] on button "Forçar Encerramento" at bounding box center [1058, 161] width 122 height 25
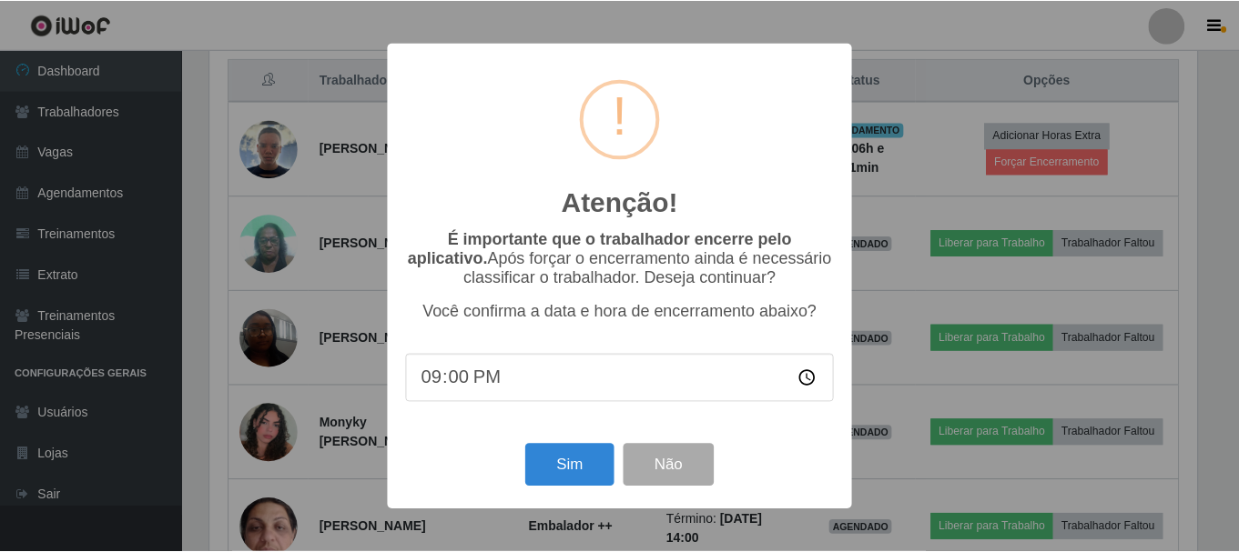
scroll to position [378, 991]
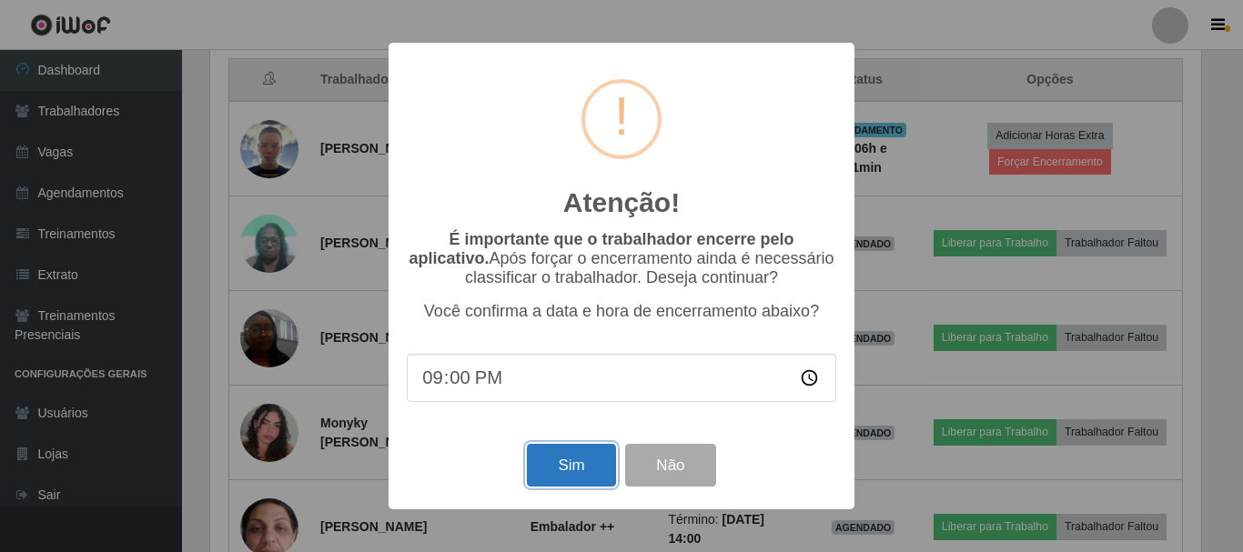
click at [560, 476] on button "Sim" at bounding box center [571, 465] width 88 height 43
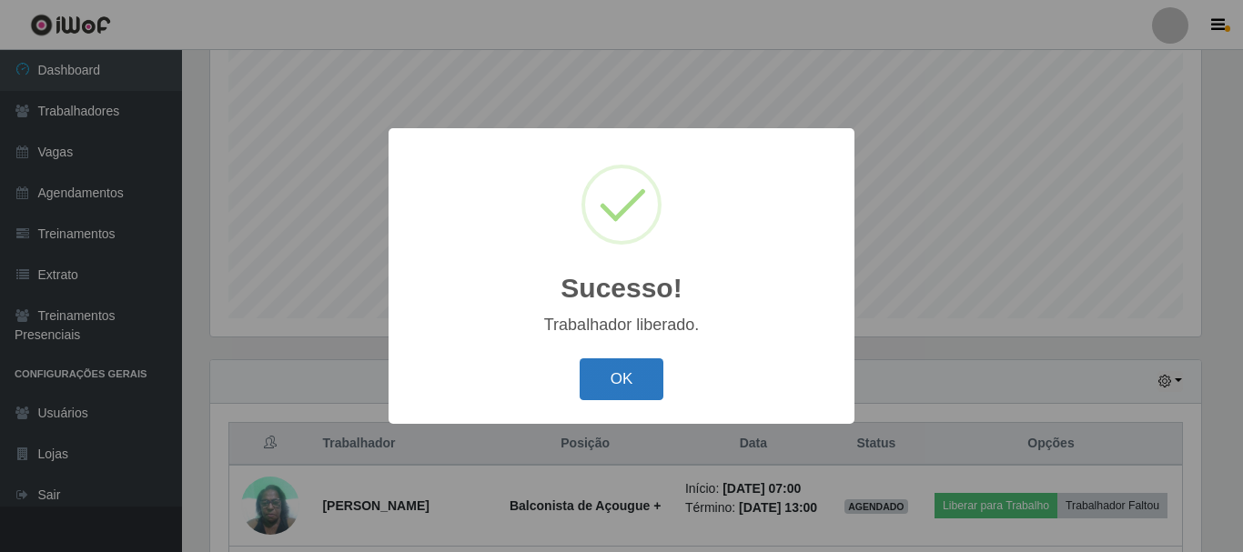
click at [631, 374] on button "OK" at bounding box center [622, 380] width 85 height 43
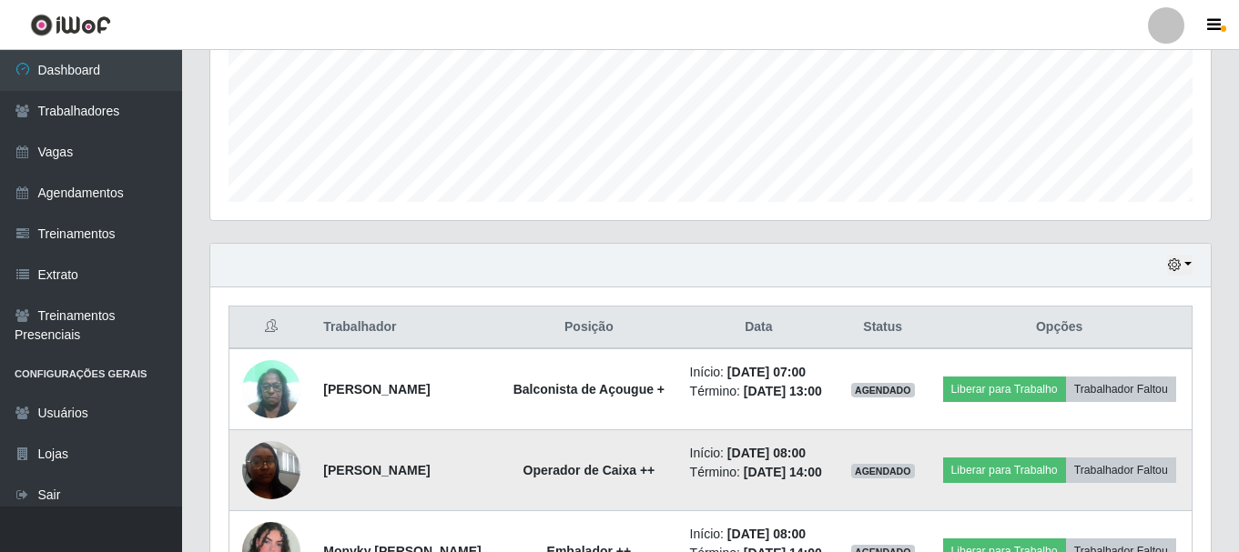
scroll to position [627, 0]
